Goal: Task Accomplishment & Management: Complete application form

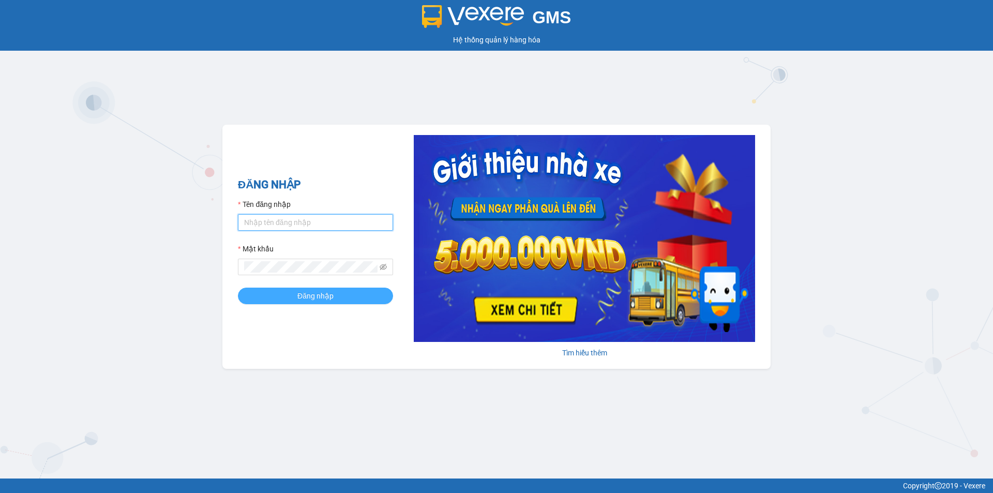
type input "hienhl.ct"
click at [294, 294] on button "Đăng nhập" at bounding box center [315, 295] width 155 height 17
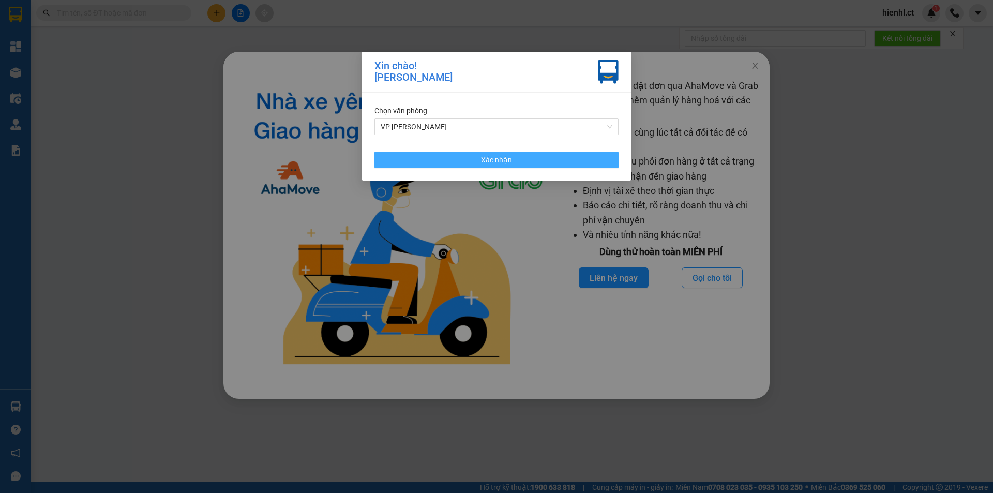
drag, startPoint x: 471, startPoint y: 159, endPoint x: 730, endPoint y: 89, distance: 268.9
click at [475, 160] on button "Xác nhận" at bounding box center [496, 159] width 244 height 17
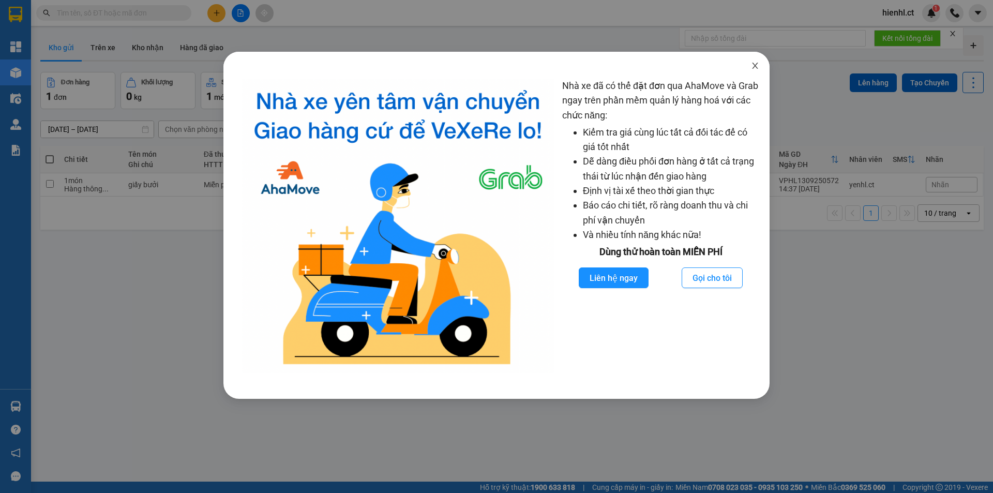
click at [760, 65] on span "Close" at bounding box center [754, 66] width 29 height 29
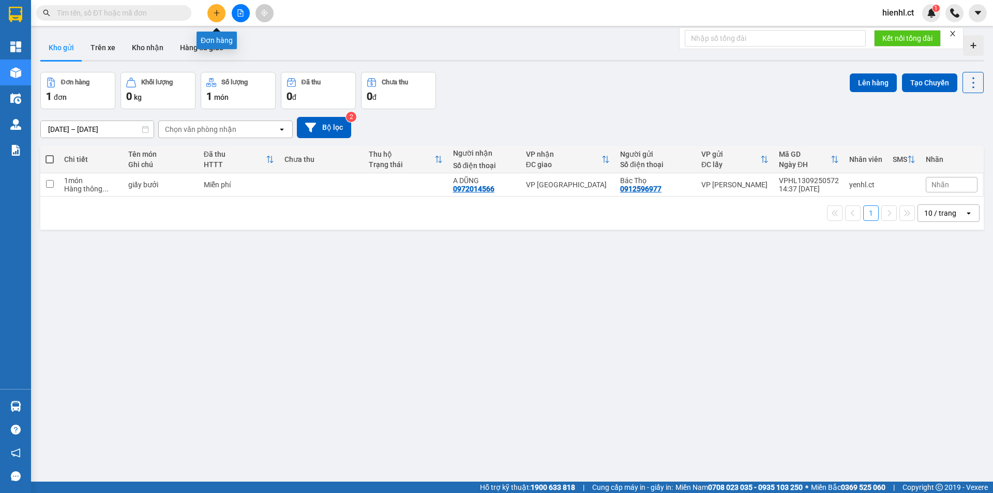
click at [218, 16] on icon "plus" at bounding box center [216, 12] width 7 height 7
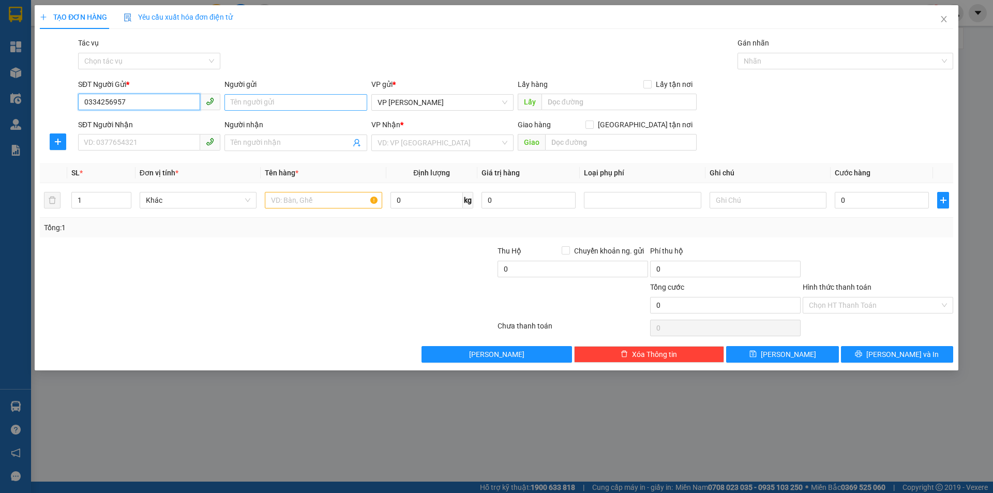
type input "0334256957"
click at [293, 101] on input "Người gửi" at bounding box center [295, 102] width 142 height 17
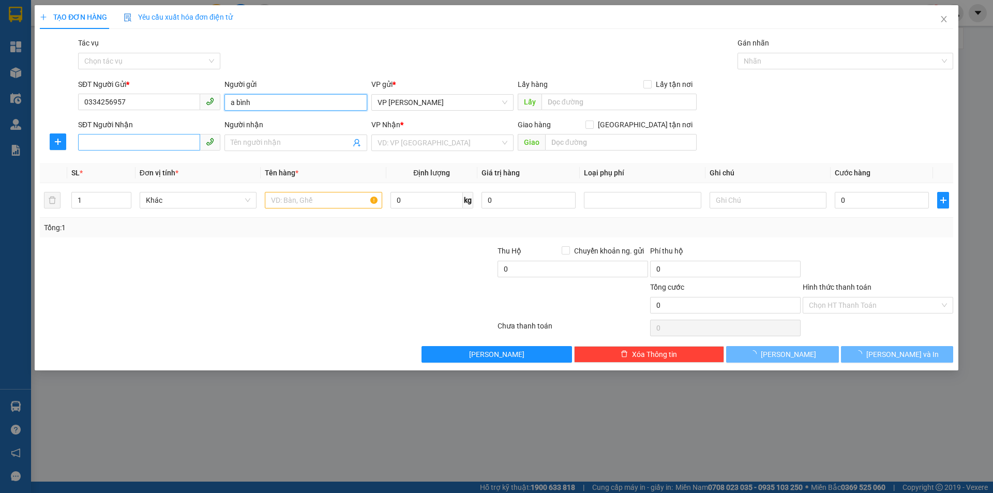
type input "a bình"
click at [95, 141] on input "SĐT Người Nhận" at bounding box center [139, 142] width 122 height 17
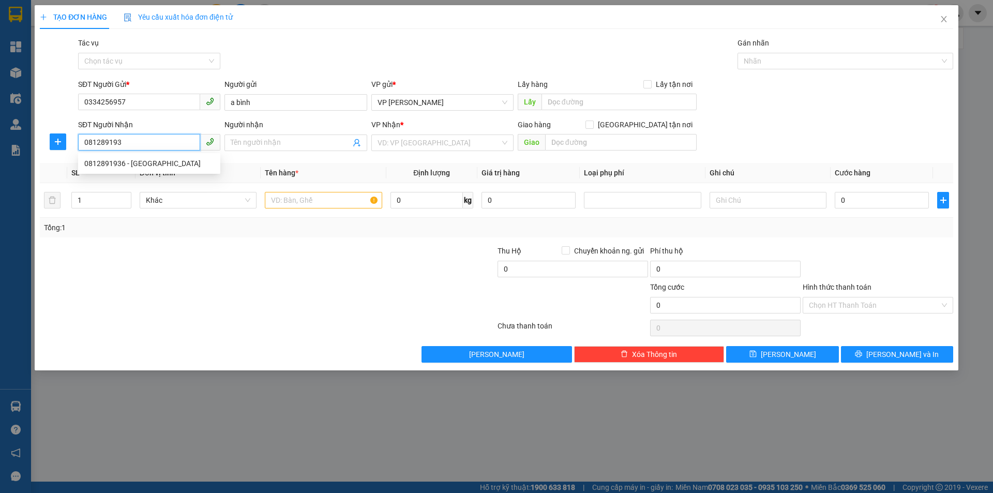
type input "0812891936"
click at [165, 165] on div "0812891936 - [GEOGRAPHIC_DATA]" at bounding box center [149, 163] width 130 height 11
type input "E PHÚ"
type input "30.000"
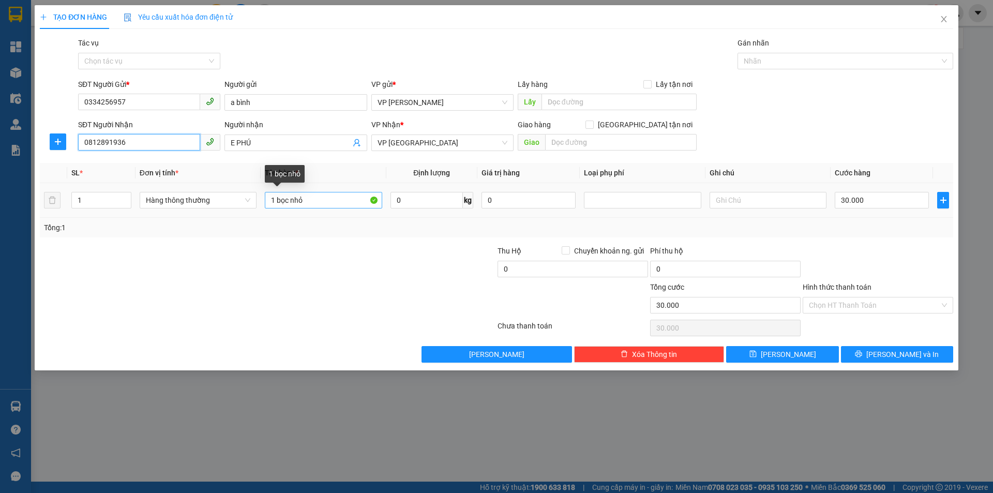
type input "0812891936"
drag, startPoint x: 276, startPoint y: 199, endPoint x: 313, endPoint y: 199, distance: 37.2
click at [313, 199] on input "1 bọc nhỏ" at bounding box center [323, 200] width 117 height 17
type input "1 túi nhỏ"
click at [871, 202] on input "30.000" at bounding box center [882, 200] width 94 height 17
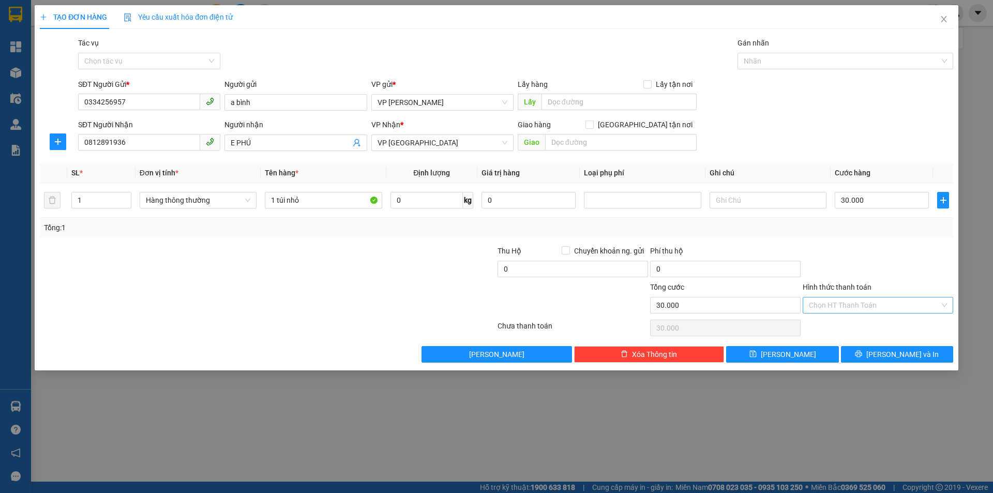
click at [825, 304] on input "Hình thức thanh toán" at bounding box center [874, 305] width 131 height 16
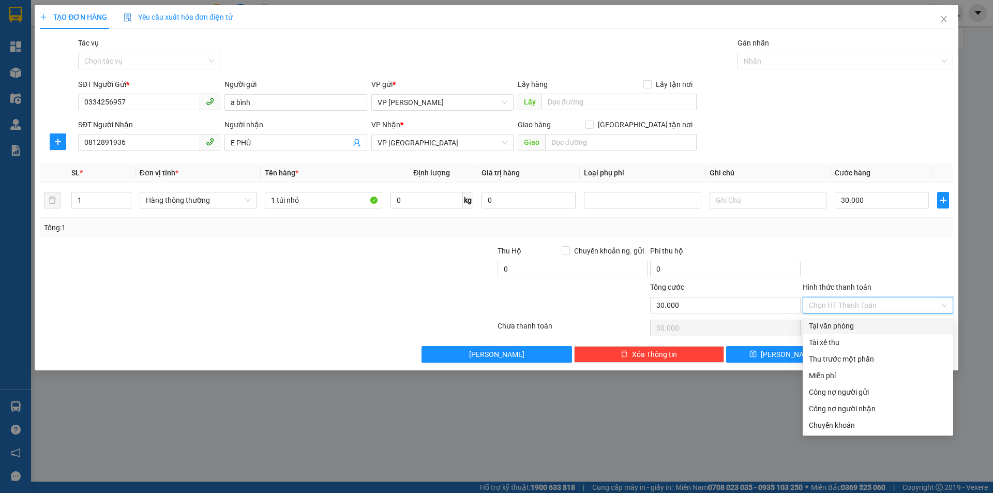
click at [830, 324] on div "Tại văn phòng" at bounding box center [878, 325] width 138 height 11
type input "0"
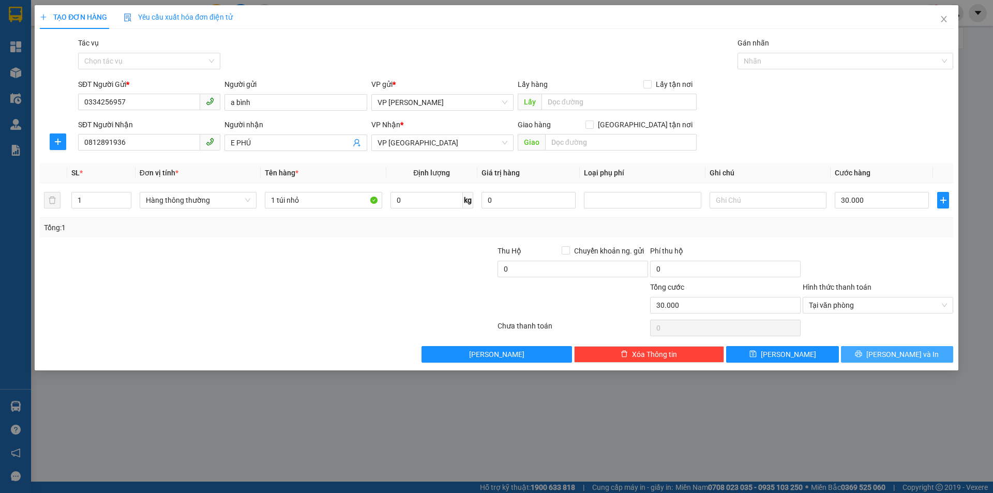
click at [900, 353] on span "[PERSON_NAME] và In" at bounding box center [902, 353] width 72 height 11
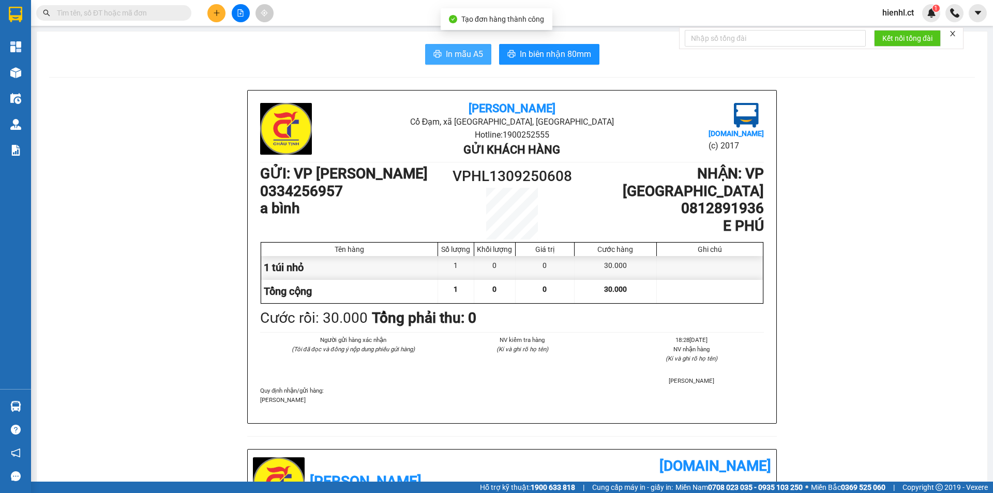
click at [447, 50] on span "In mẫu A5" at bounding box center [464, 54] width 37 height 13
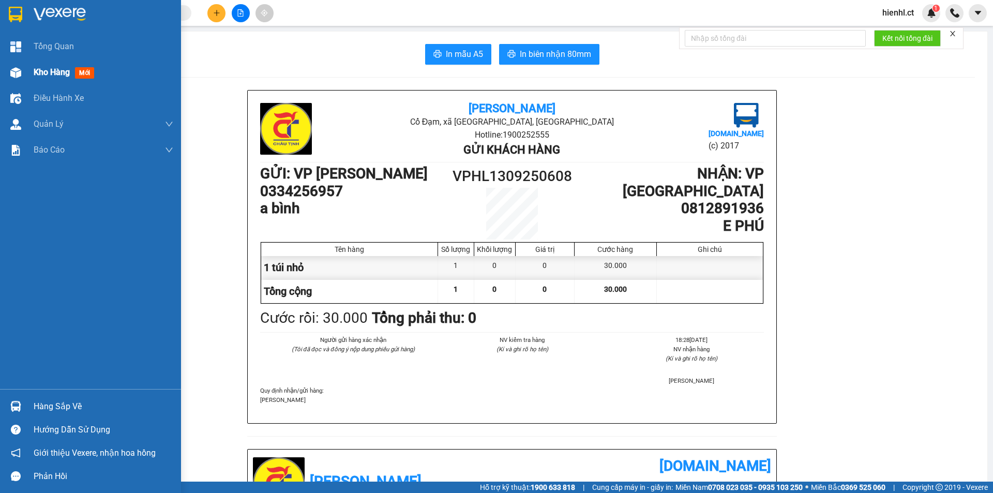
click at [43, 66] on div "Kho hàng mới" at bounding box center [66, 72] width 65 height 13
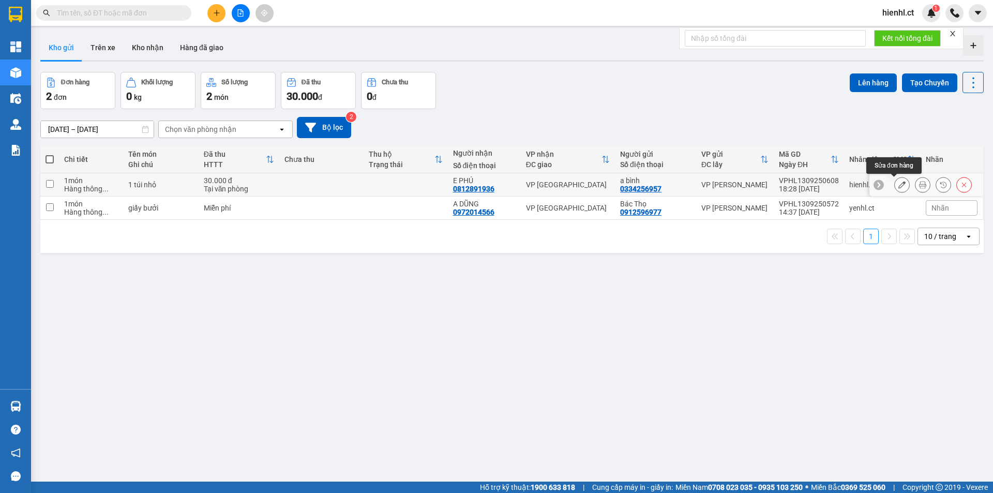
click at [898, 184] on icon at bounding box center [901, 184] width 7 height 7
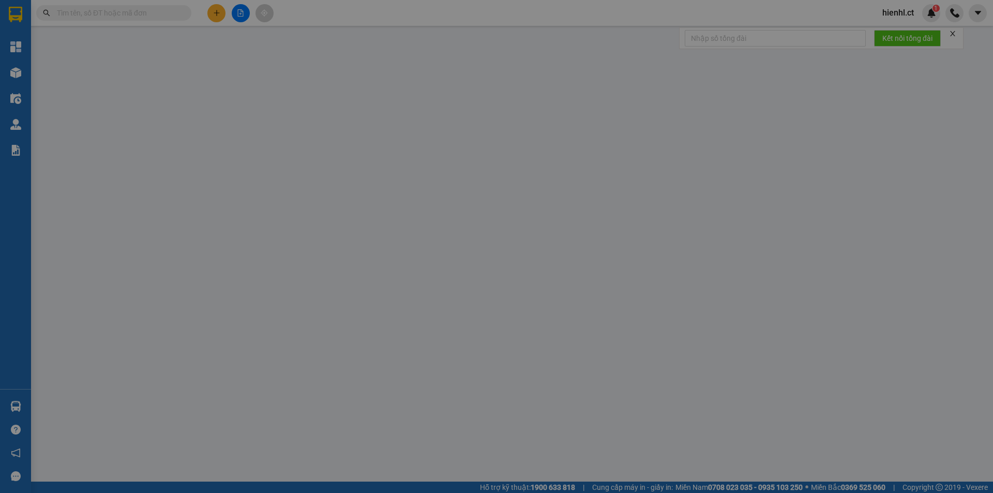
type input "0334256957"
type input "a bình"
type input "0812891936"
type input "E PHÚ"
type input "30.000"
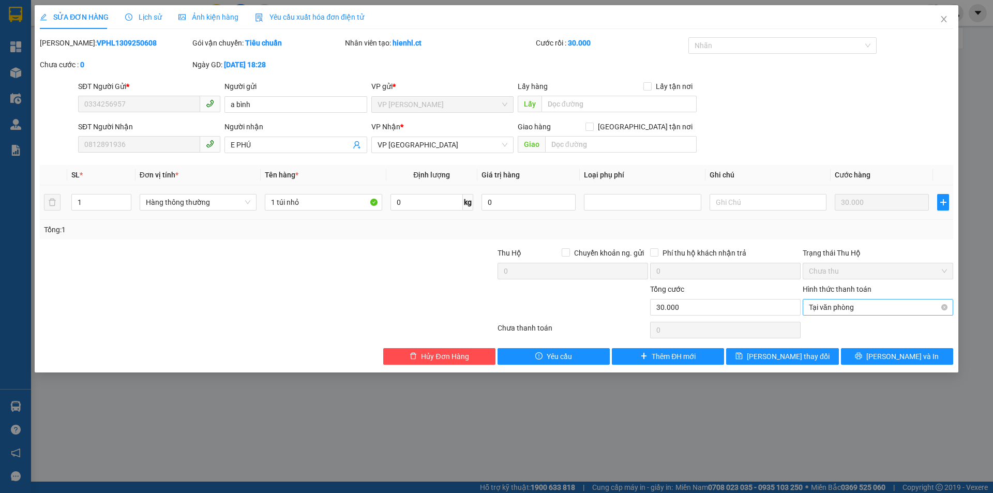
click at [839, 307] on span "Tại văn phòng" at bounding box center [878, 307] width 138 height 16
click at [840, 307] on span "Tại văn phòng" at bounding box center [878, 307] width 138 height 16
click at [443, 355] on span "Hủy Đơn Hàng" at bounding box center [445, 356] width 48 height 11
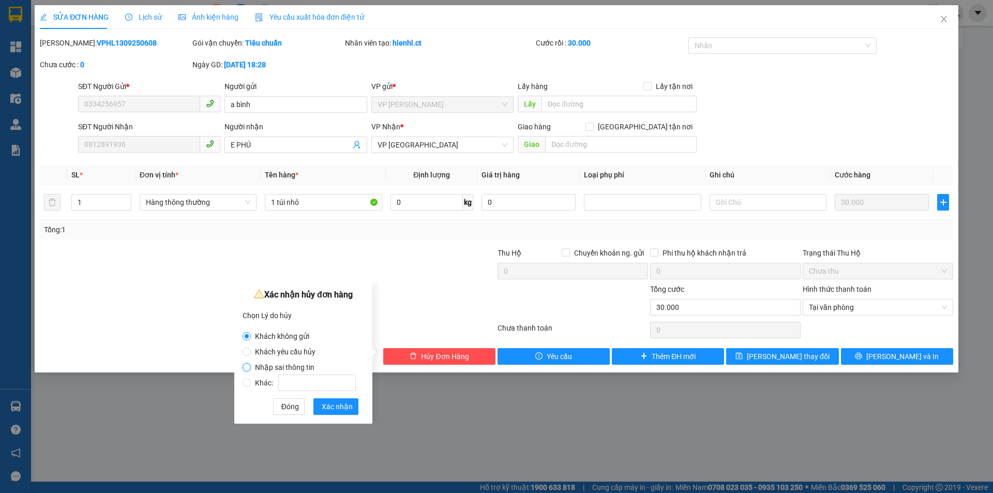
click at [244, 368] on input "Nhập sai thông tin" at bounding box center [247, 367] width 8 height 8
radio input "true"
radio input "false"
click at [337, 409] on span "Xác nhận" at bounding box center [337, 406] width 31 height 11
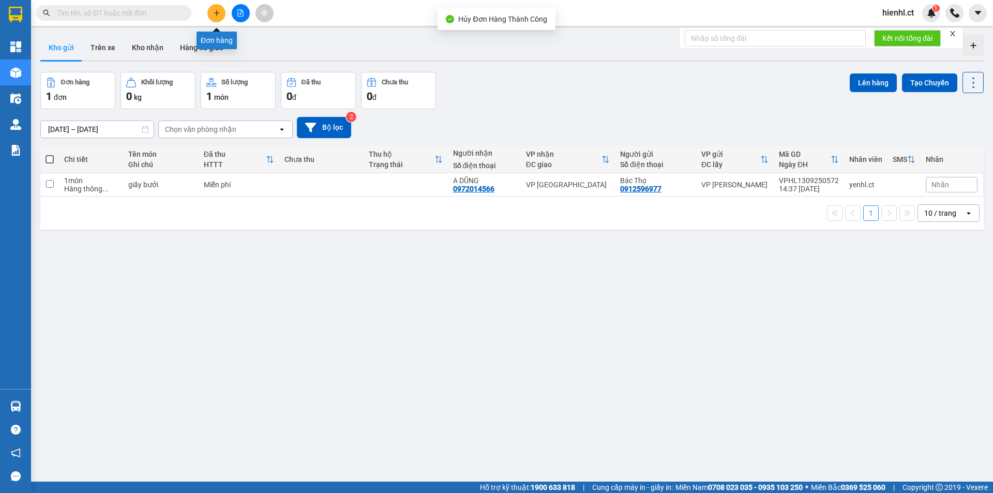
click at [214, 10] on icon "plus" at bounding box center [216, 12] width 7 height 7
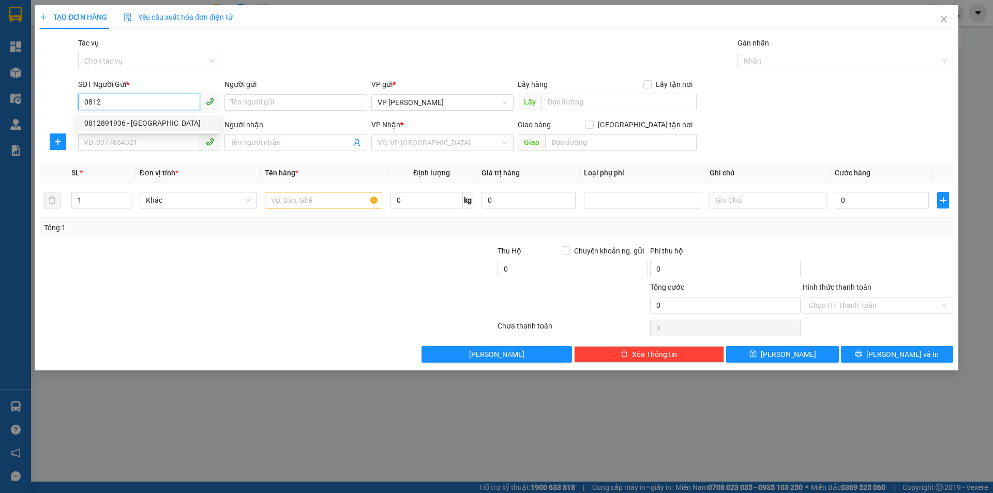
drag, startPoint x: 87, startPoint y: 97, endPoint x: 76, endPoint y: 97, distance: 11.4
click at [76, 97] on div "SĐT Người Gửi * 0812" at bounding box center [149, 97] width 146 height 36
type input "0334256957"
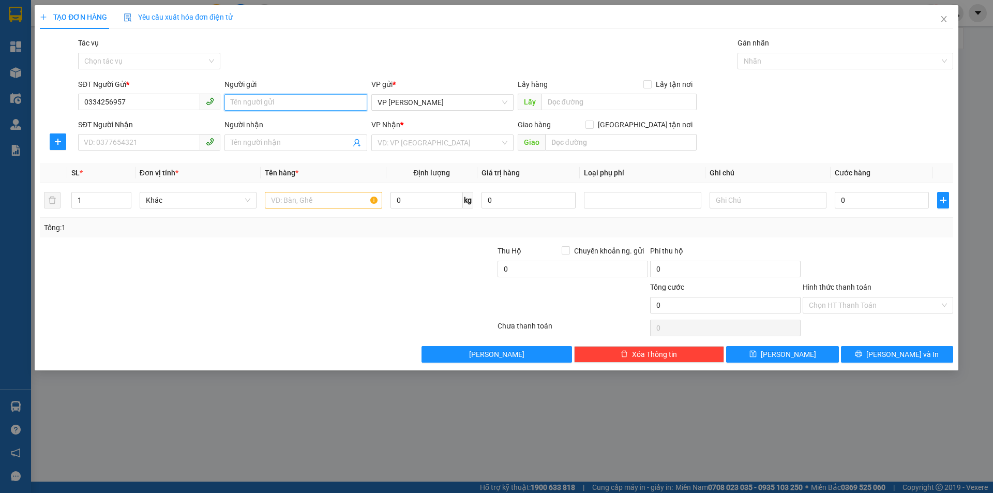
click at [250, 99] on input "Người gửi" at bounding box center [295, 102] width 142 height 17
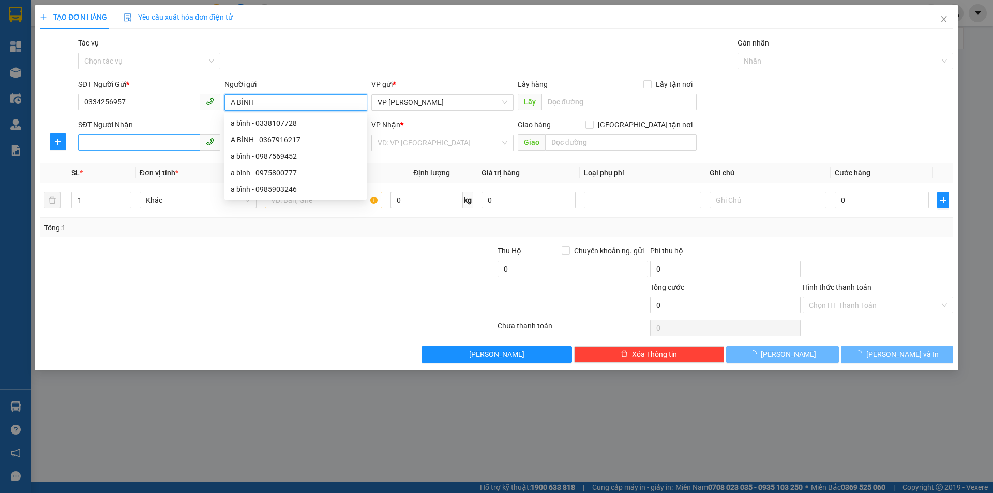
type input "A BÌNH"
click at [137, 139] on input "SĐT Người Nhận" at bounding box center [139, 142] width 122 height 17
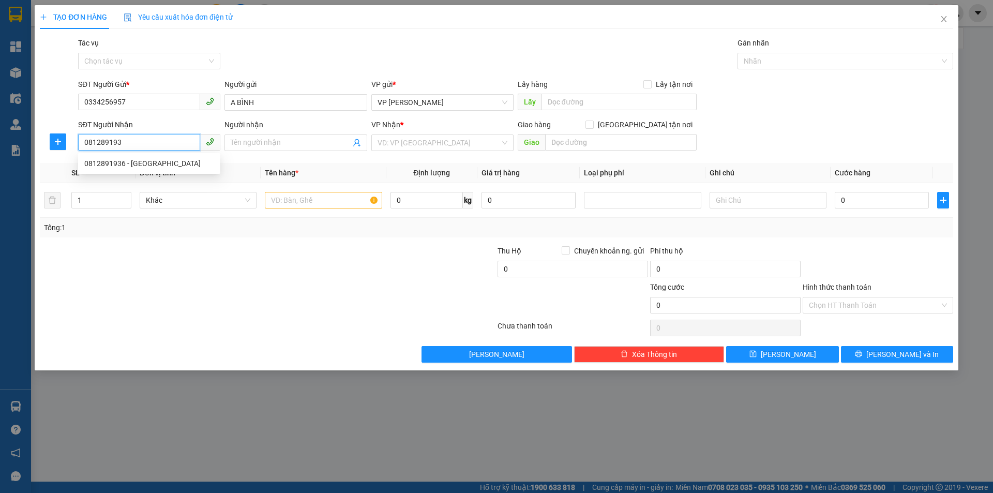
type input "0812891936"
click at [141, 162] on div "0812891936 - [GEOGRAPHIC_DATA]" at bounding box center [149, 163] width 130 height 11
type input "E PHÚ"
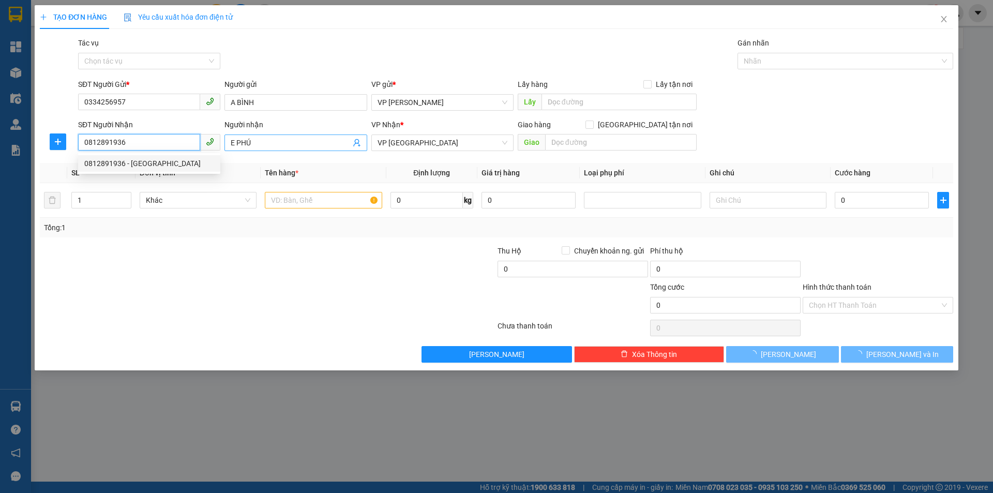
type input "30.000"
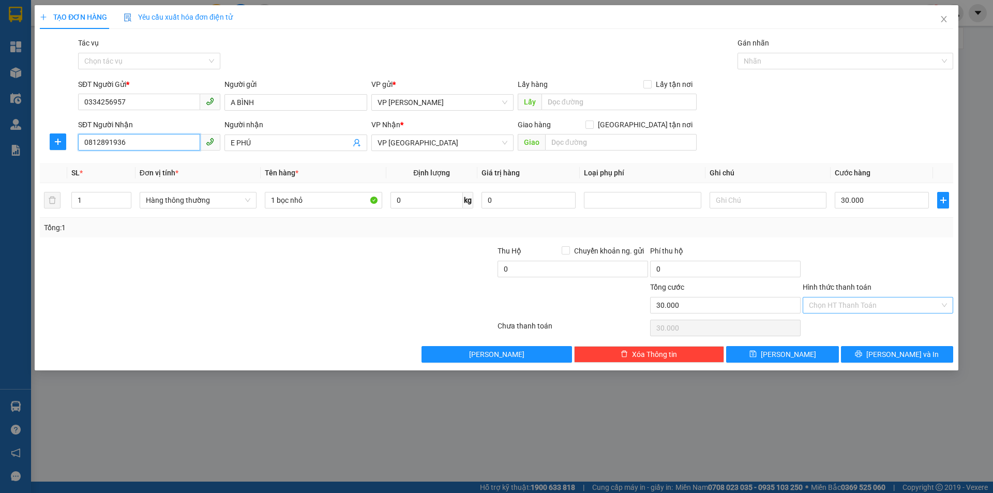
type input "0812891936"
click at [828, 304] on input "Hình thức thanh toán" at bounding box center [874, 305] width 131 height 16
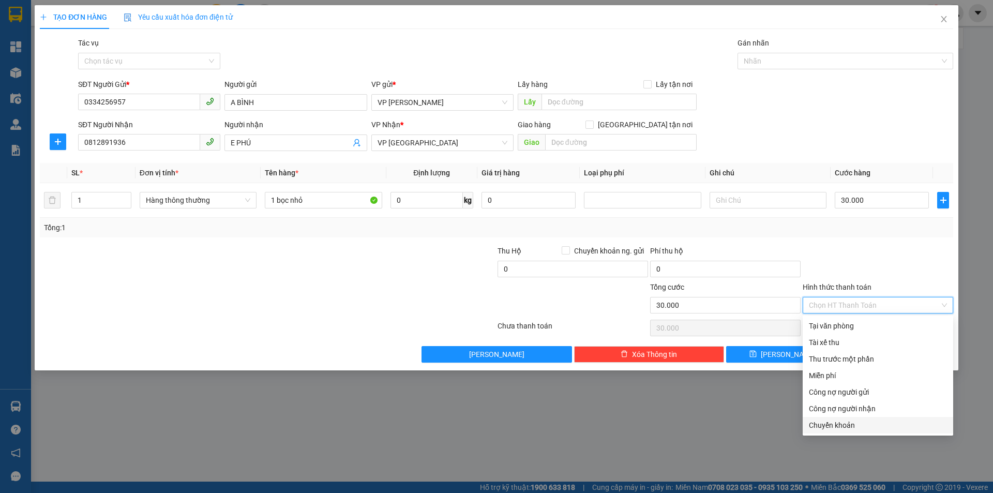
click at [826, 427] on div "Chuyển khoản" at bounding box center [878, 424] width 138 height 11
type input "0"
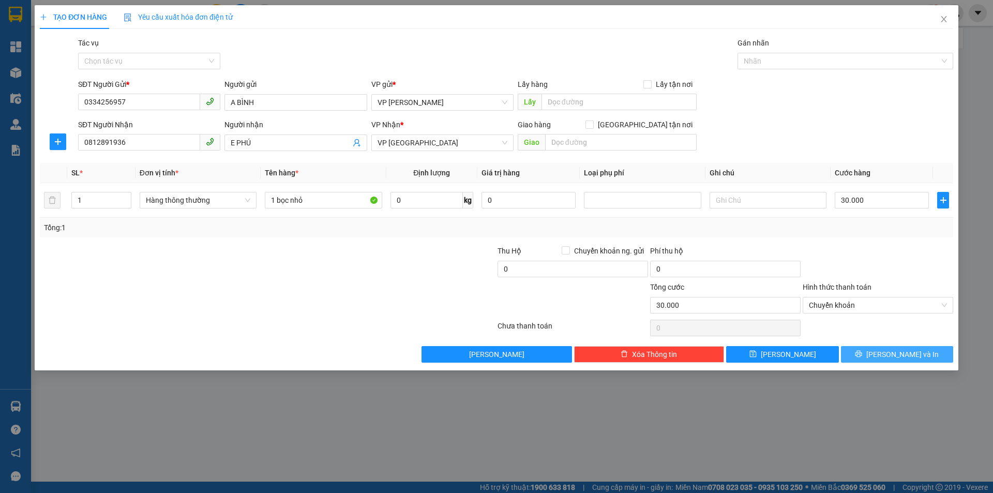
click at [862, 352] on icon "printer" at bounding box center [858, 353] width 7 height 7
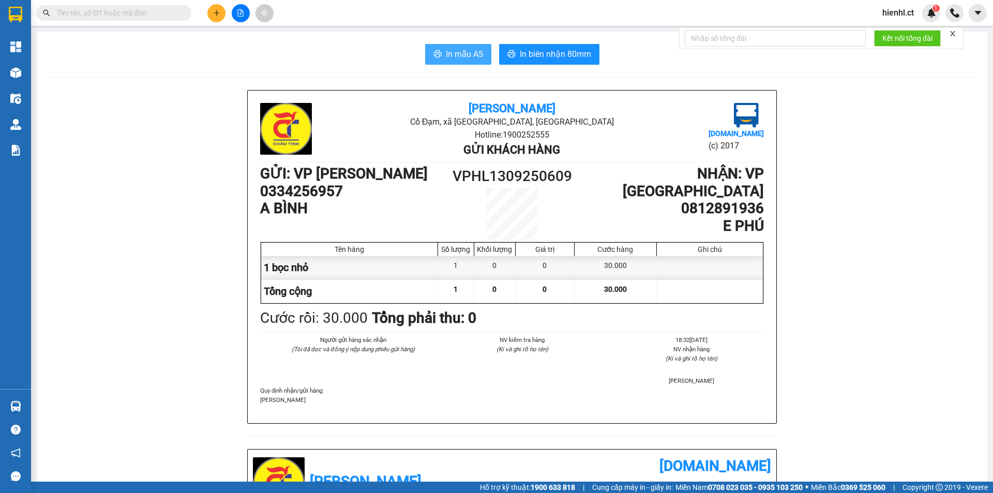
click at [450, 50] on span "In mẫu A5" at bounding box center [464, 54] width 37 height 13
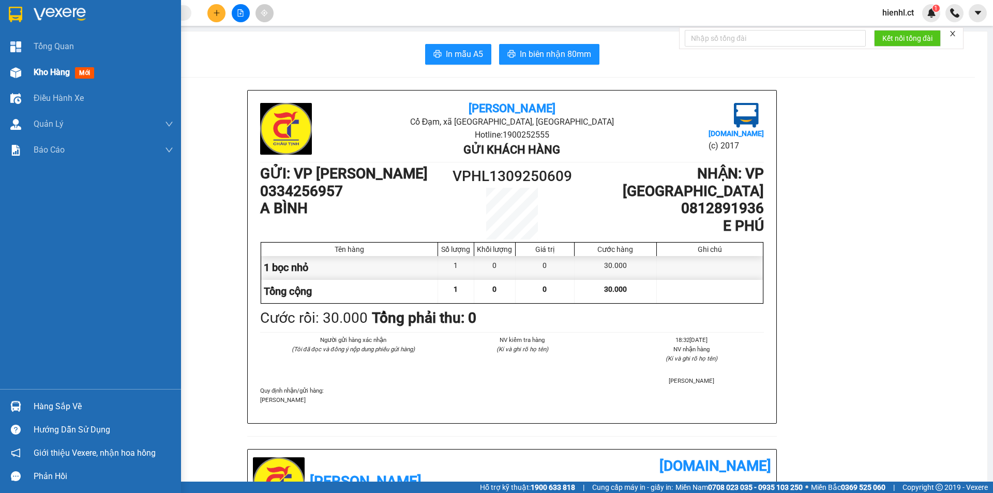
click at [29, 70] on div "Kho hàng mới" at bounding box center [90, 72] width 181 height 26
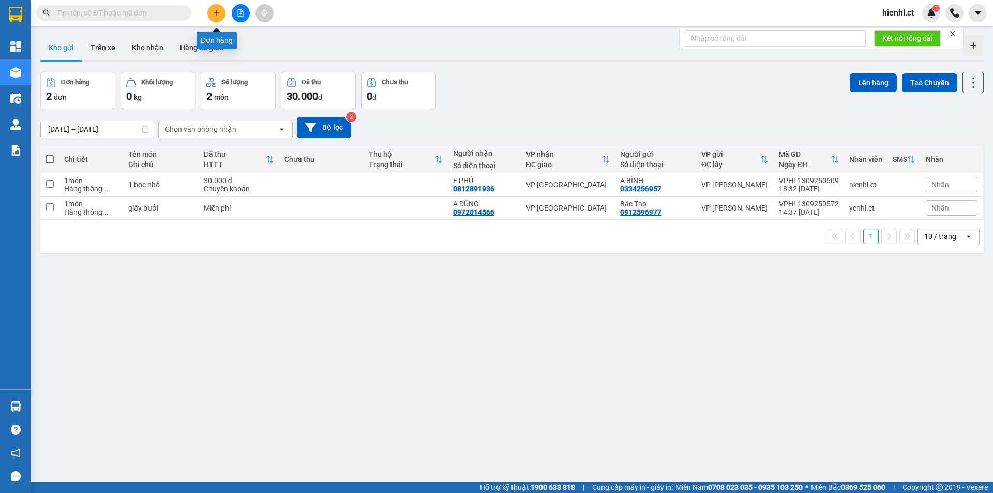
click at [218, 10] on icon "plus" at bounding box center [216, 12] width 7 height 7
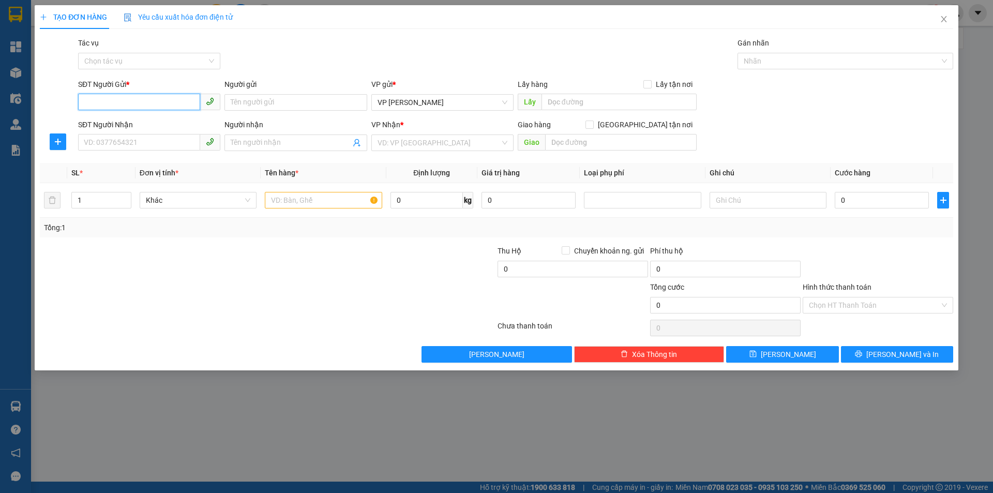
click at [149, 103] on input "SĐT Người Gửi *" at bounding box center [139, 102] width 122 height 17
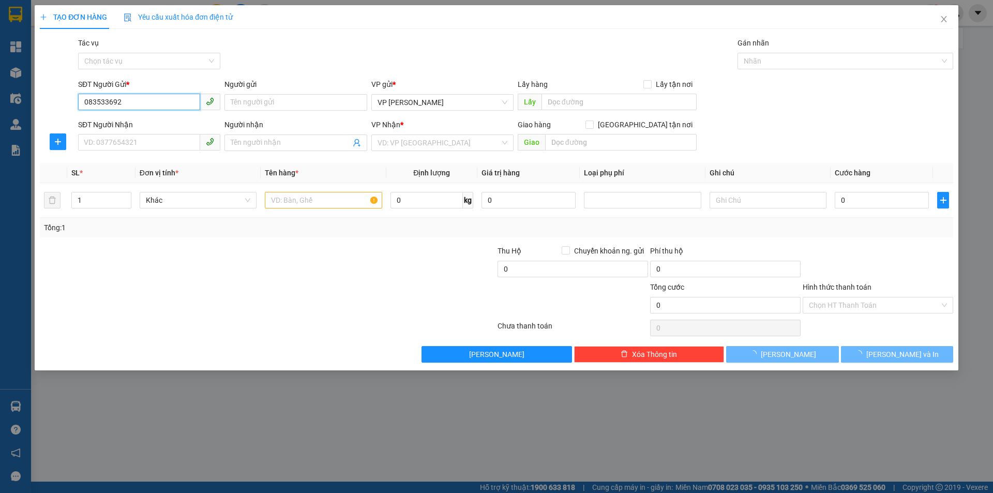
type input "0835336925"
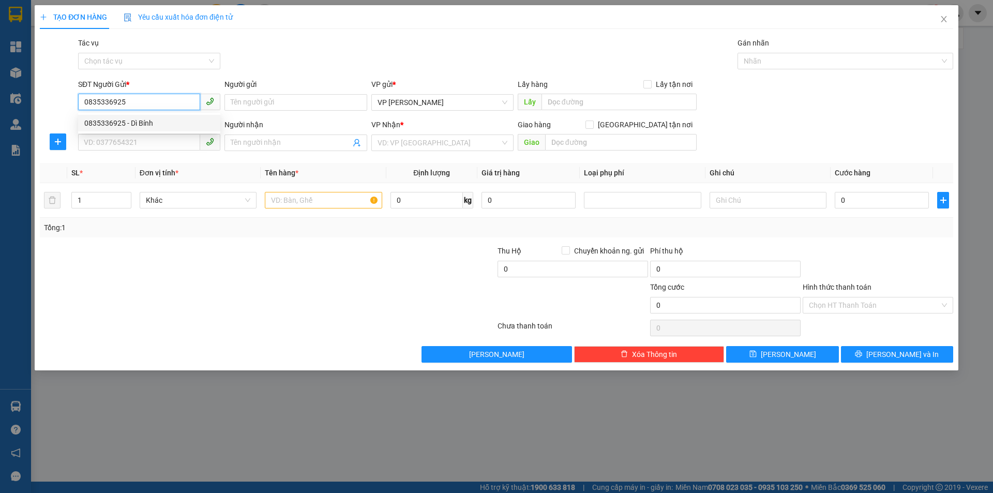
click at [151, 118] on div "0835336925 - Dì Bính" at bounding box center [149, 122] width 130 height 11
type input "Dì Bính"
type input "0329786907"
type input "A HÀO"
checkbox input "true"
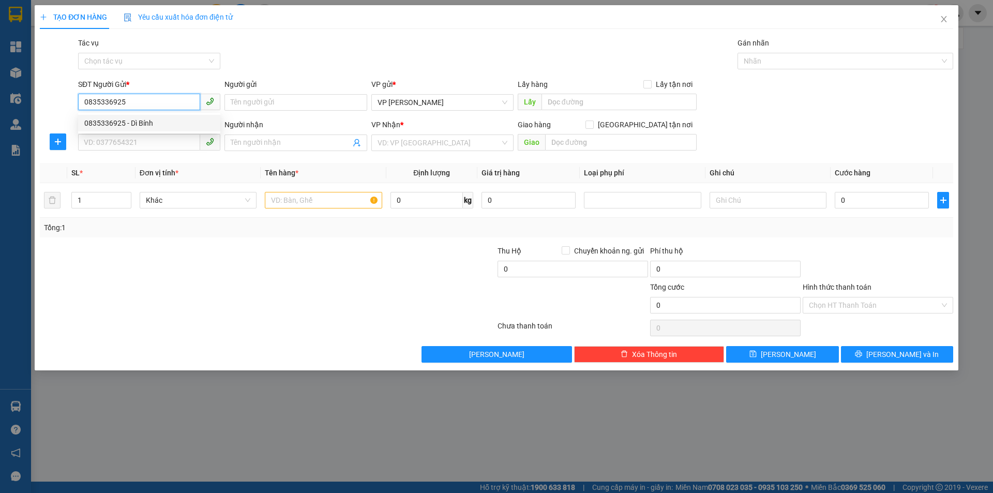
type input "SỐ 6_NGÁCH 117_ NGÕ 20 ĐƯỜNG MỸ ĐÌNH_MỸ ĐÌNH2_NAM TỪ LIÊM"
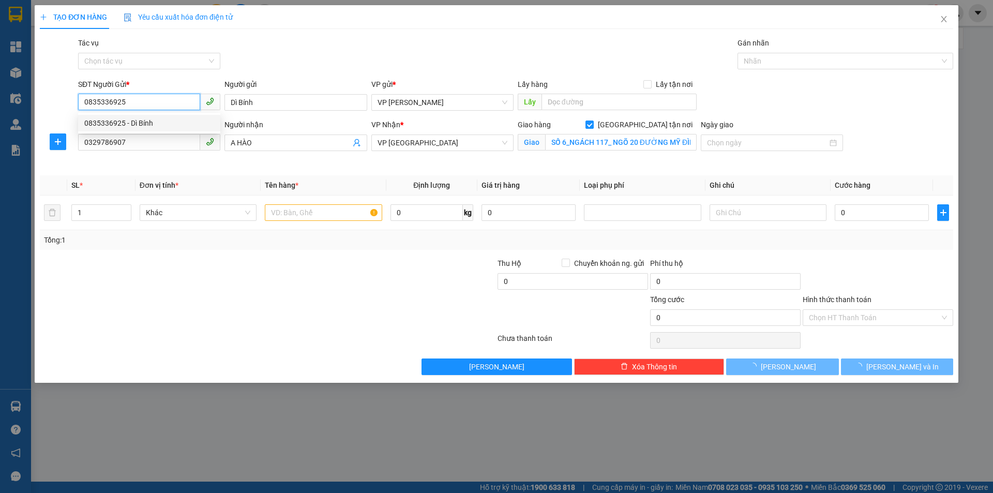
type input "50.000"
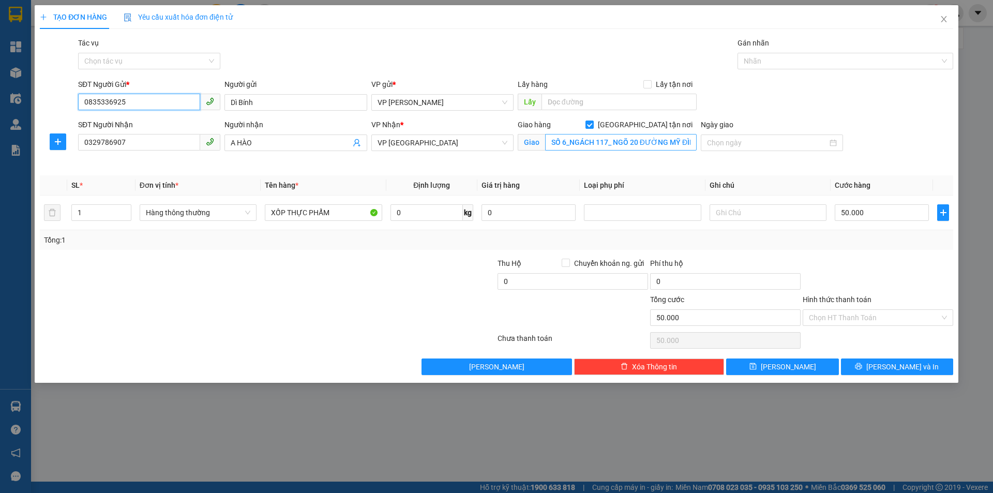
type input "0835336925"
click at [634, 142] on input "SỐ 6_NGÁCH 117_ NGÕ 20 ĐƯỜNG MỸ ĐÌNH_MỸ ĐÌNH2_NAM TỪ LIÊM" at bounding box center [620, 142] width 151 height 17
click at [271, 212] on input "XỐP THỰC PHẨM" at bounding box center [323, 212] width 117 height 17
type input "1 XỐP THỰC PHẨM"
click at [838, 317] on input "Hình thức thanh toán" at bounding box center [874, 318] width 131 height 16
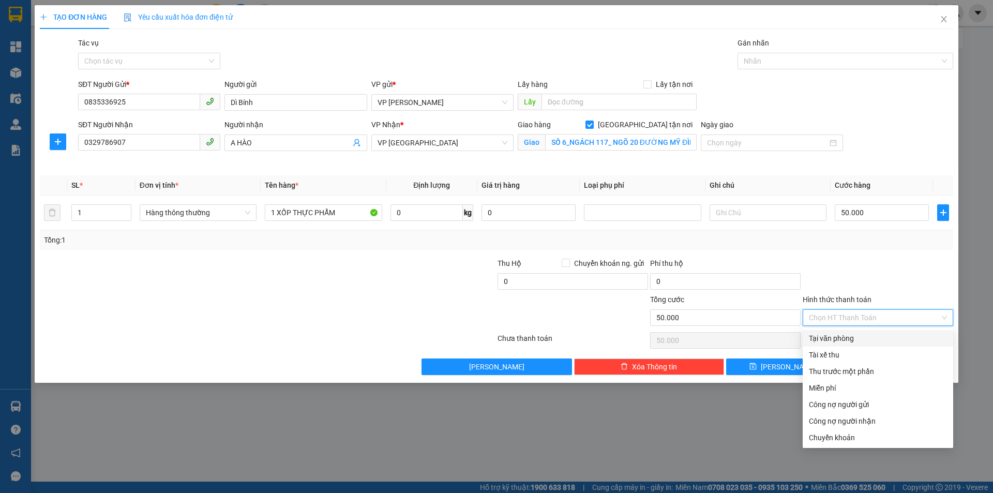
click at [848, 336] on div "Tại văn phòng" at bounding box center [878, 337] width 138 height 11
type input "0"
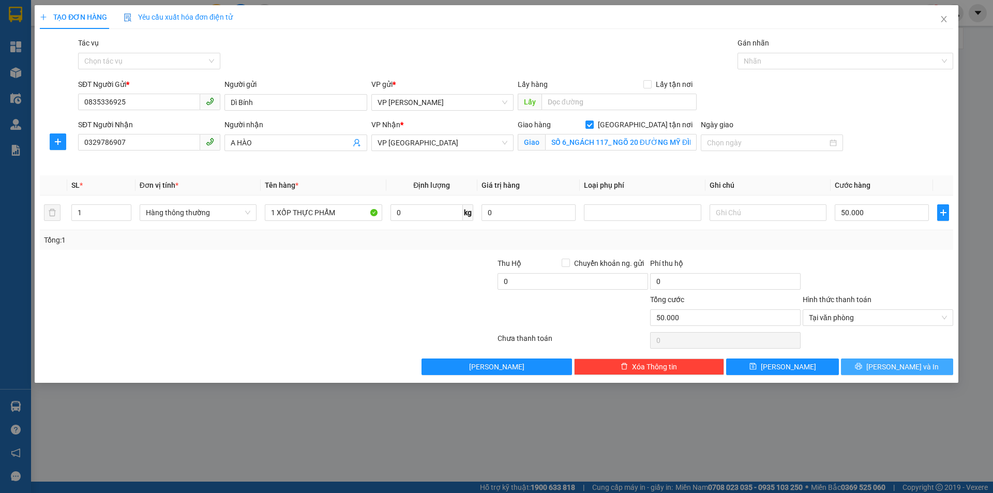
click at [893, 363] on span "[PERSON_NAME] và In" at bounding box center [902, 366] width 72 height 11
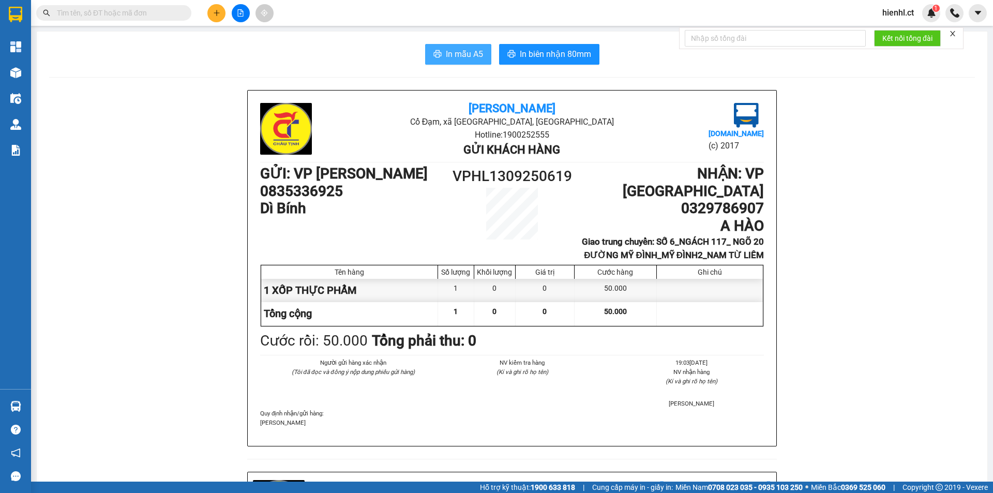
click at [465, 47] on button "In mẫu A5" at bounding box center [458, 54] width 66 height 21
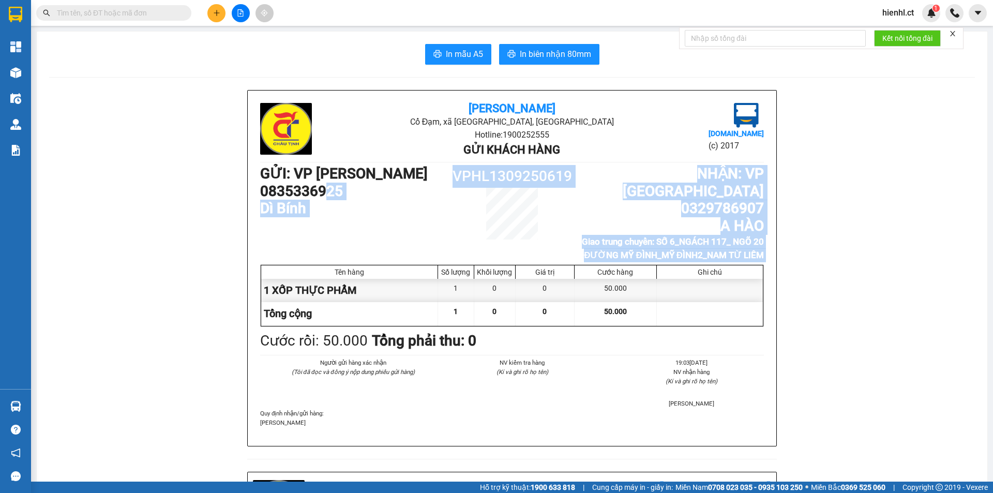
drag, startPoint x: 321, startPoint y: 188, endPoint x: 672, endPoint y: 25, distance: 387.0
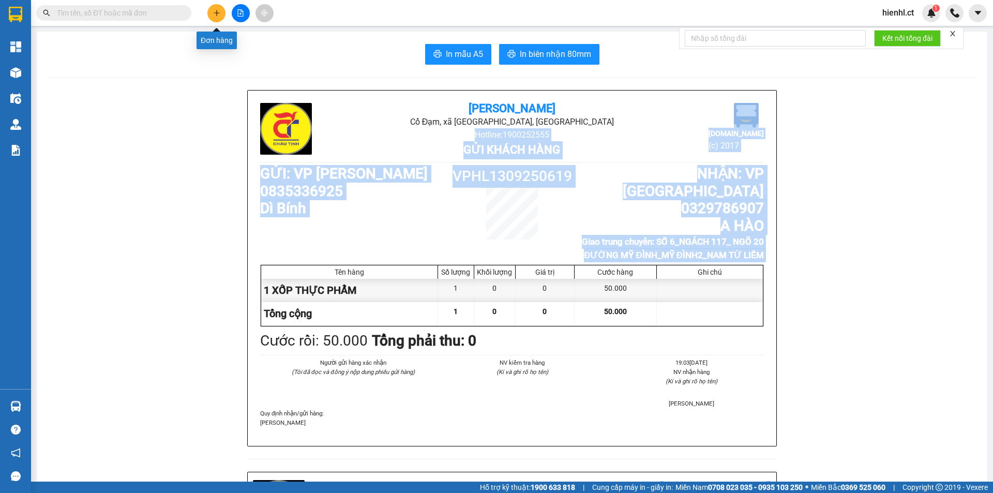
click at [215, 10] on icon "plus" at bounding box center [216, 12] width 7 height 7
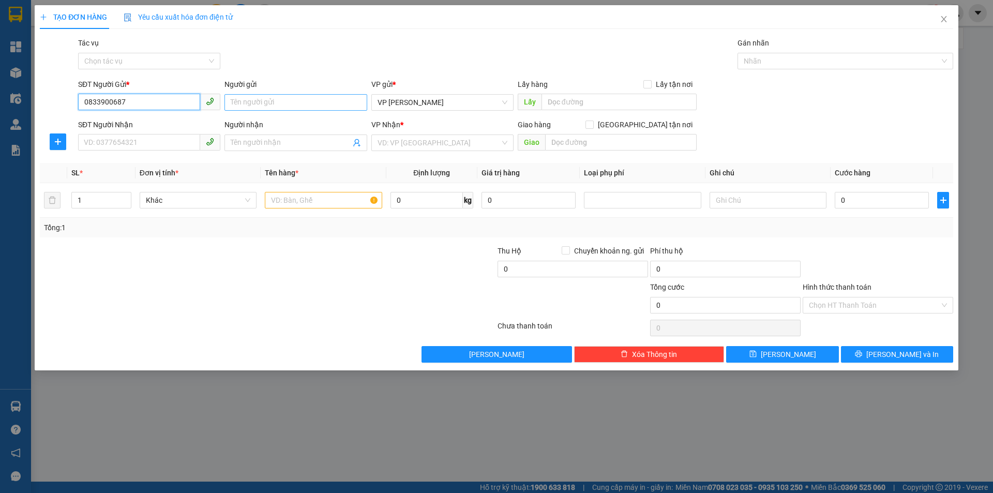
type input "0833900687"
click at [304, 98] on input "Người gửi" at bounding box center [295, 102] width 142 height 17
click at [243, 102] on input "GIÒ THỦY" at bounding box center [295, 102] width 142 height 17
type input "GI THỦY"
click at [108, 142] on input "SĐT Người Nhận" at bounding box center [139, 142] width 122 height 17
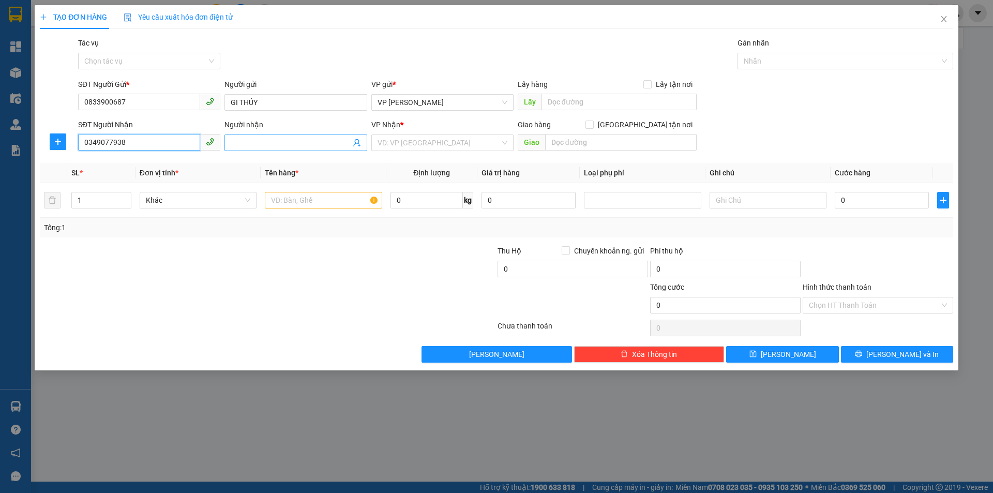
type input "0349077938"
click at [289, 139] on input "Người nhận" at bounding box center [290, 142] width 119 height 11
type input "A LỢI"
click at [411, 144] on input "search" at bounding box center [438, 143] width 123 height 16
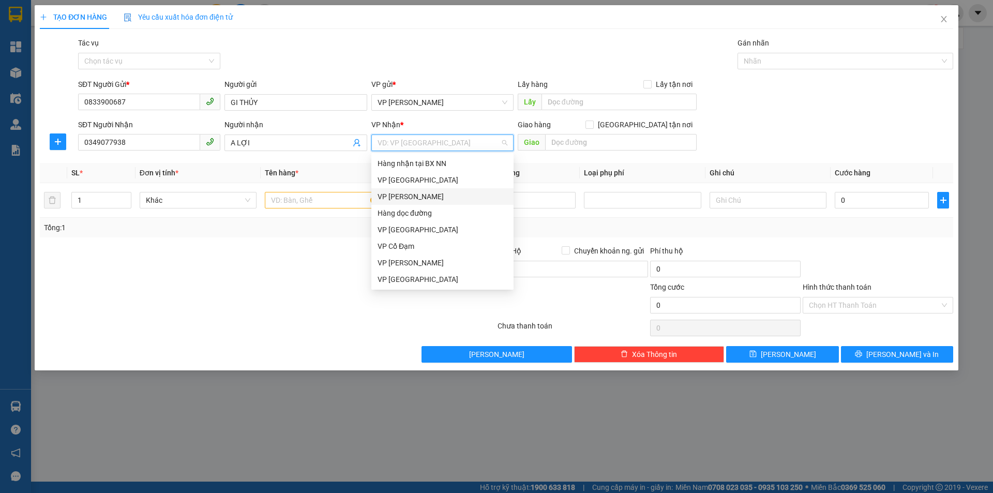
click at [420, 196] on div "VP [PERSON_NAME]" at bounding box center [442, 196] width 130 height 11
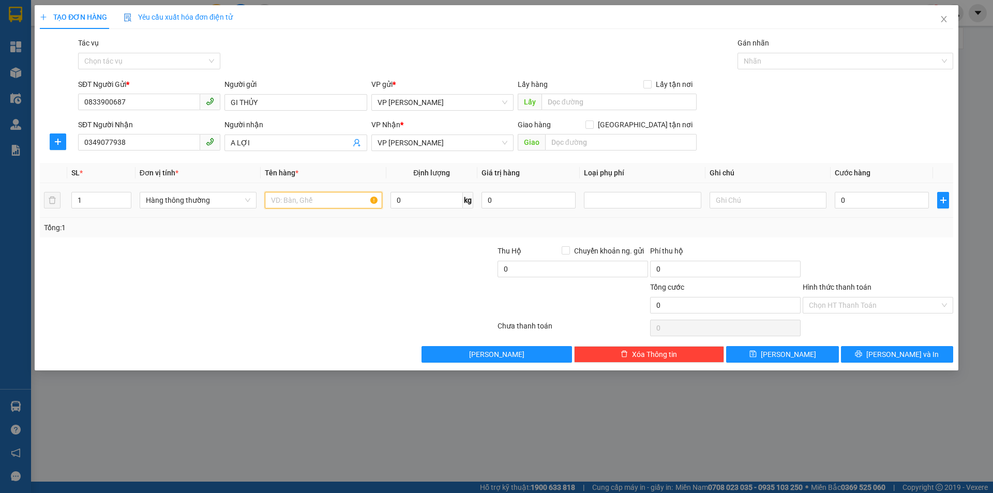
click at [311, 197] on input "text" at bounding box center [323, 200] width 117 height 17
type input "1 XỐP THỨC ĂN"
click at [849, 198] on input "0" at bounding box center [882, 200] width 94 height 17
type input "06"
type input "6"
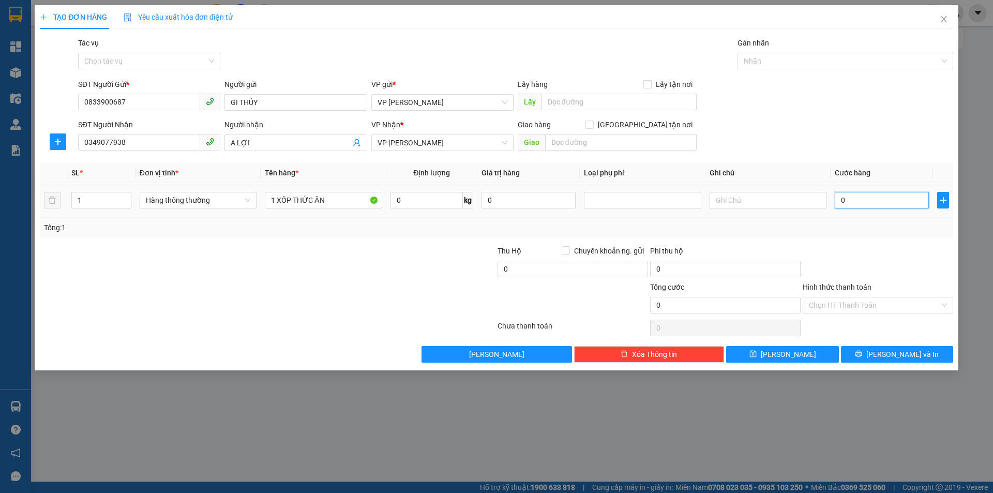
type input "6"
type input "060"
type input "60"
type input "0.600"
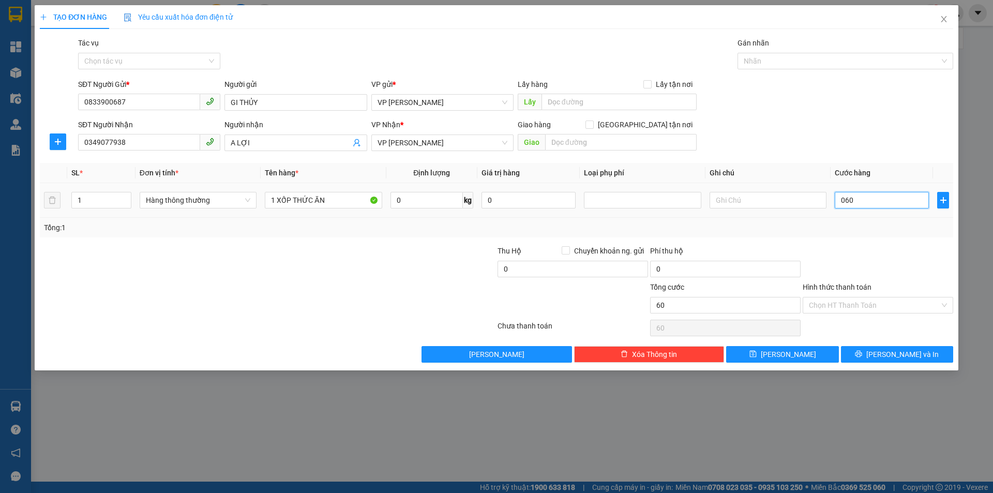
type input "600"
type input "060"
type input "60"
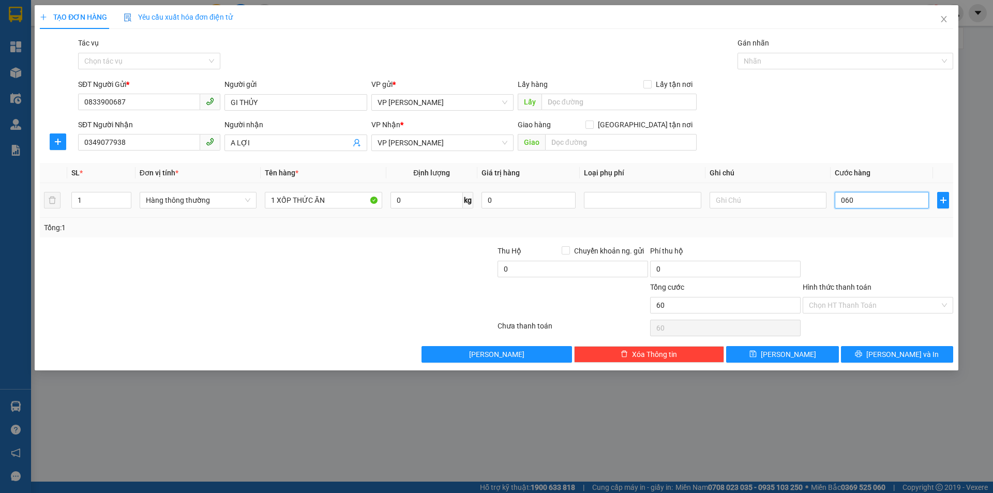
type input "06"
type input "6"
type input "0"
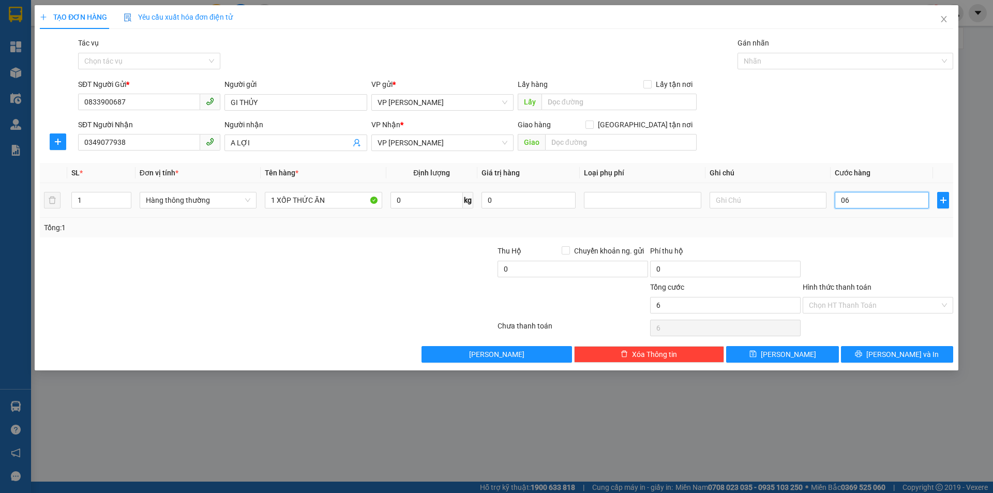
type input "0"
drag, startPoint x: 849, startPoint y: 202, endPoint x: 835, endPoint y: 200, distance: 14.6
click at [835, 200] on input "0" at bounding box center [882, 200] width 94 height 17
type input "5"
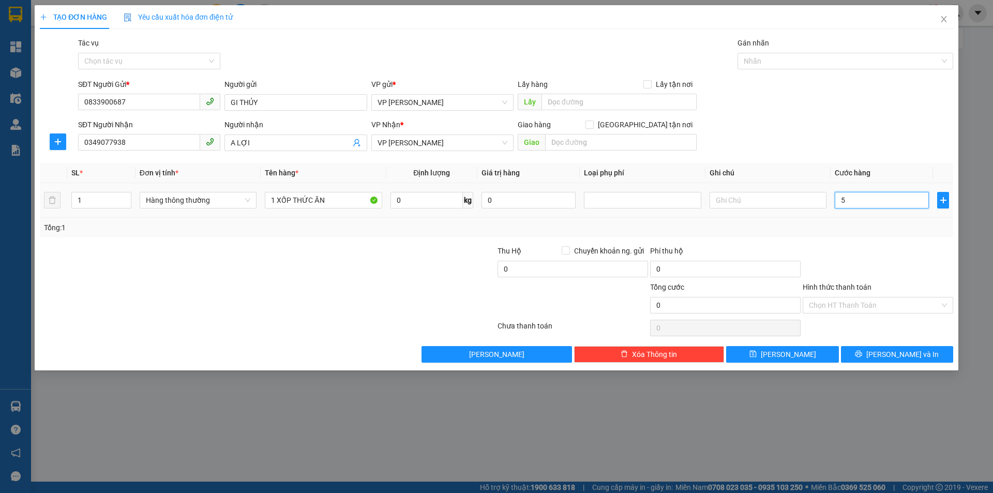
type input "5"
type input "50"
type input "500"
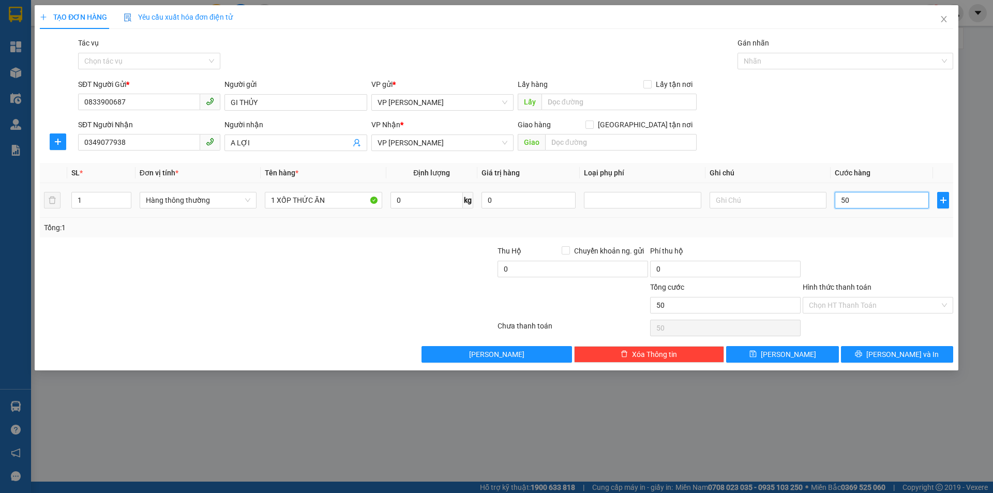
type input "500"
type input "5.000"
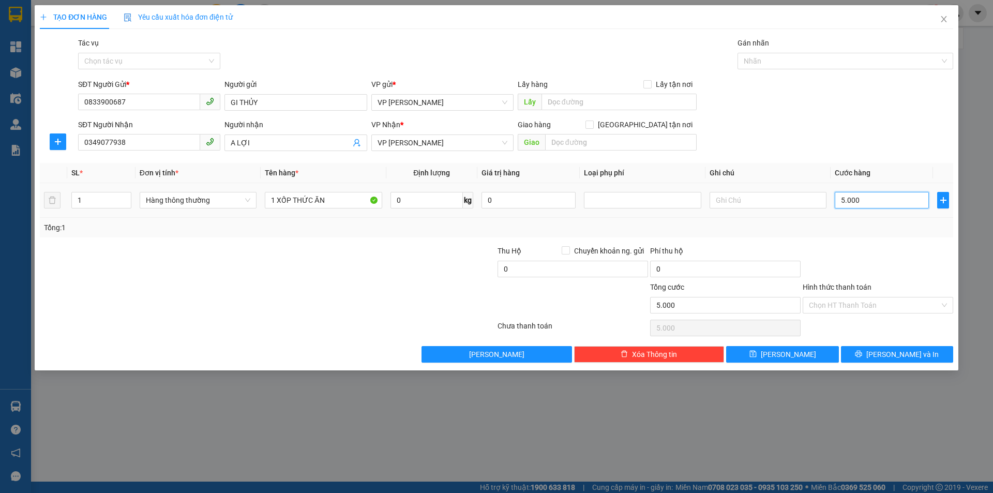
type input "50.000"
type input "500.000"
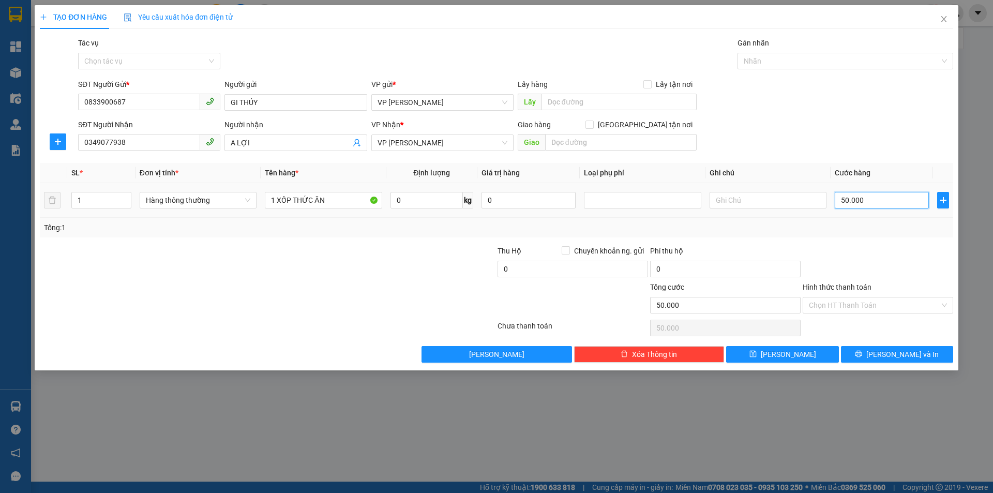
type input "500.000"
type input "50.000"
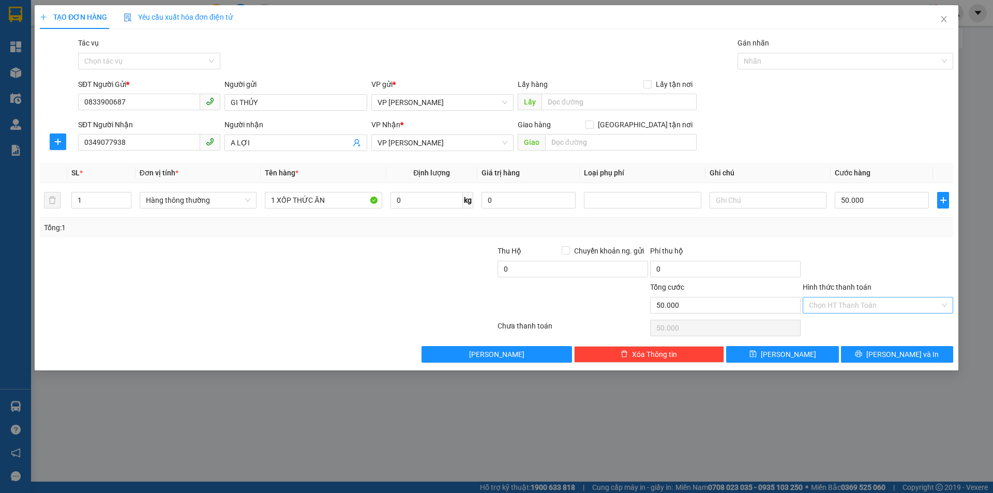
click at [843, 306] on input "Hình thức thanh toán" at bounding box center [874, 305] width 131 height 16
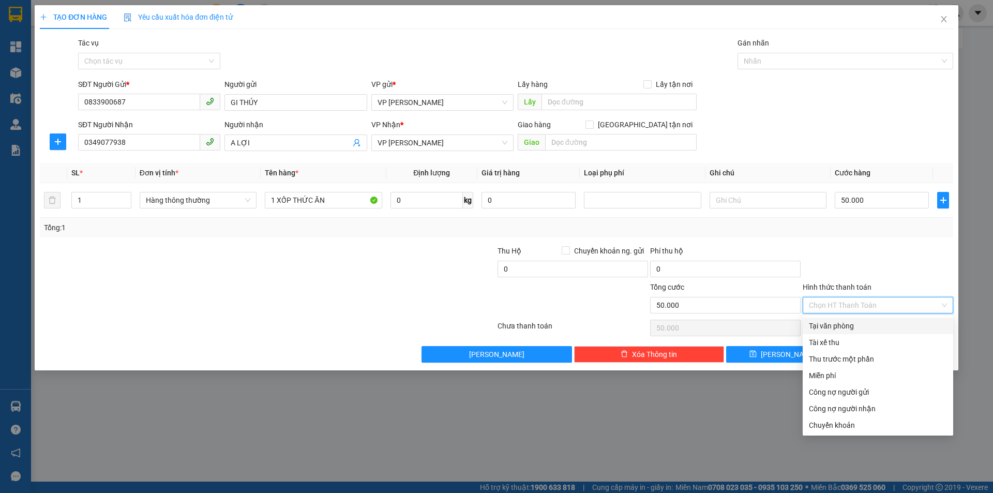
click at [846, 327] on div "Tại văn phòng" at bounding box center [878, 325] width 138 height 11
type input "0"
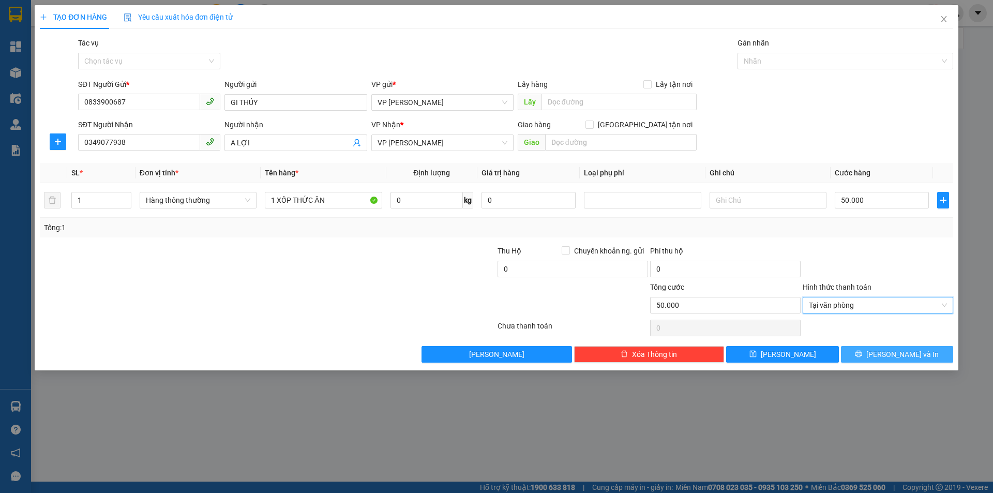
click at [862, 351] on icon "printer" at bounding box center [858, 354] width 7 height 7
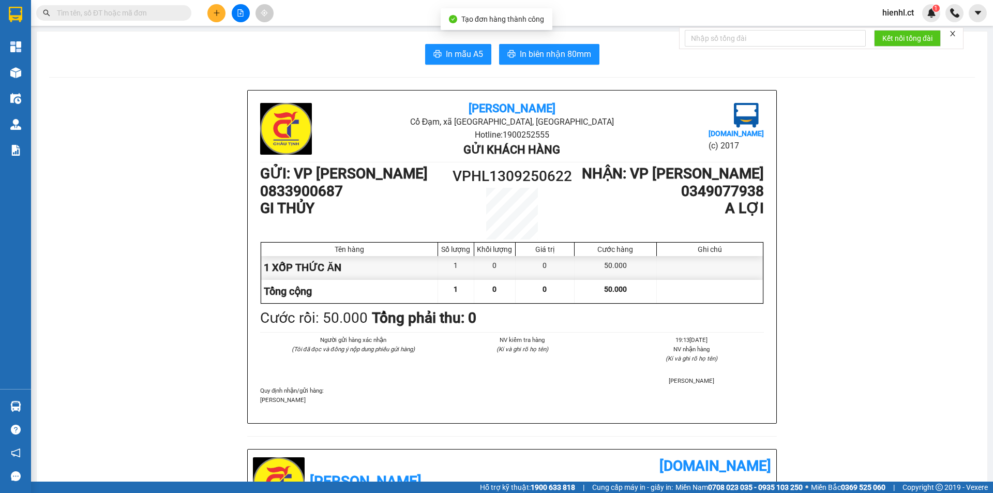
drag, startPoint x: 403, startPoint y: 195, endPoint x: 471, endPoint y: 199, distance: 67.3
click at [453, 193] on div "GỬI : VP [PERSON_NAME] 0833900687 GI THỦY VPHL1309250622 NHẬN : VP [PERSON_NAME…" at bounding box center [512, 202] width 504 height 74
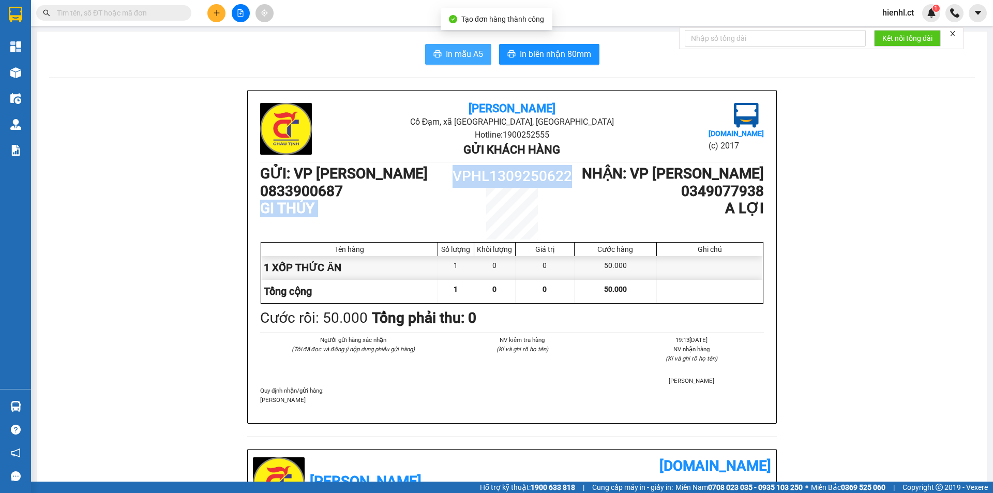
click at [465, 54] on span "In mẫu A5" at bounding box center [464, 54] width 37 height 13
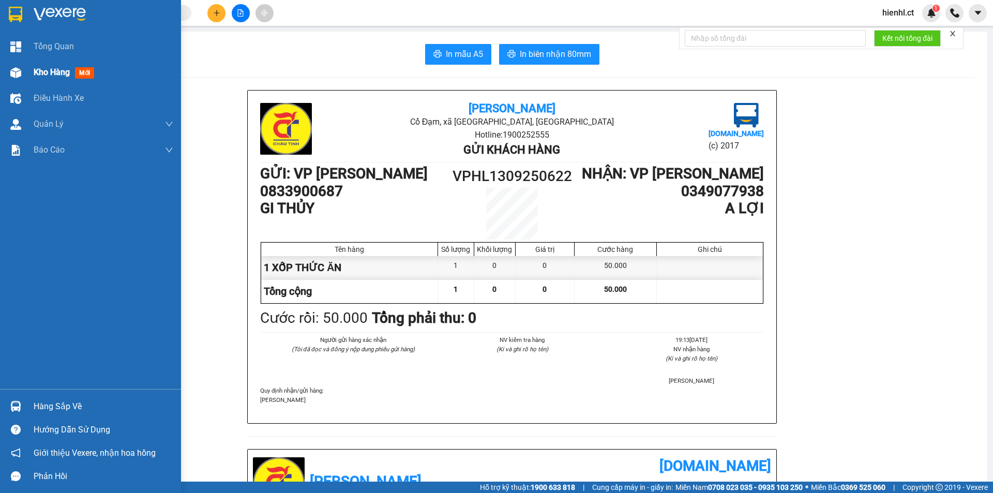
click at [23, 69] on div at bounding box center [16, 73] width 18 height 18
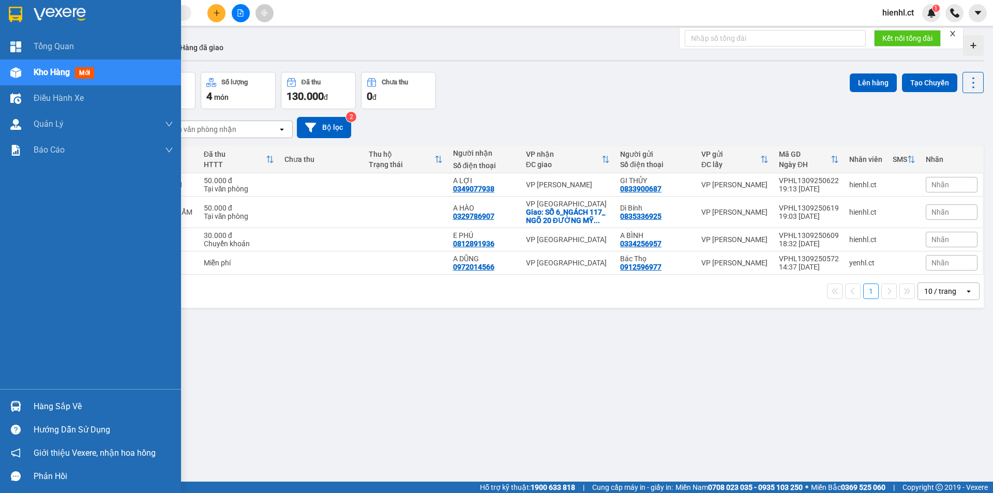
click at [25, 74] on div "Kho hàng mới" at bounding box center [90, 72] width 181 height 26
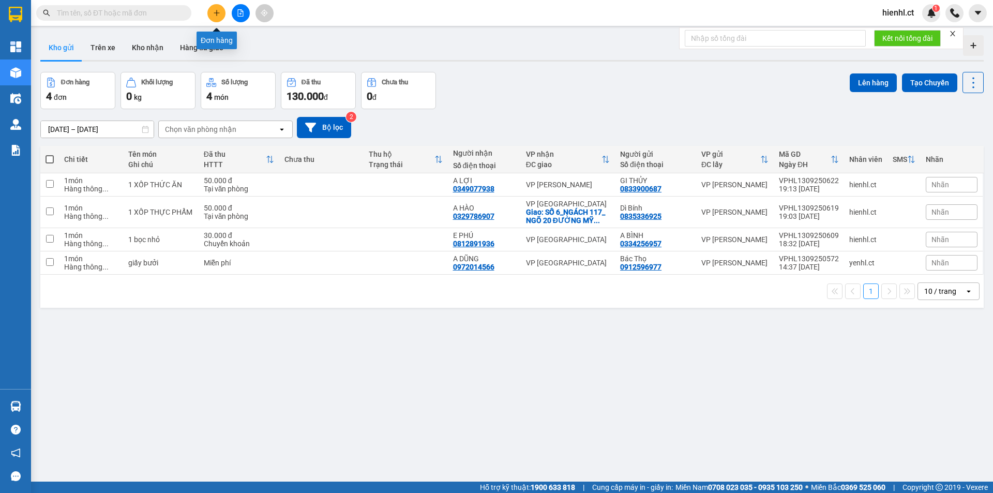
click at [217, 14] on icon "plus" at bounding box center [216, 12] width 7 height 7
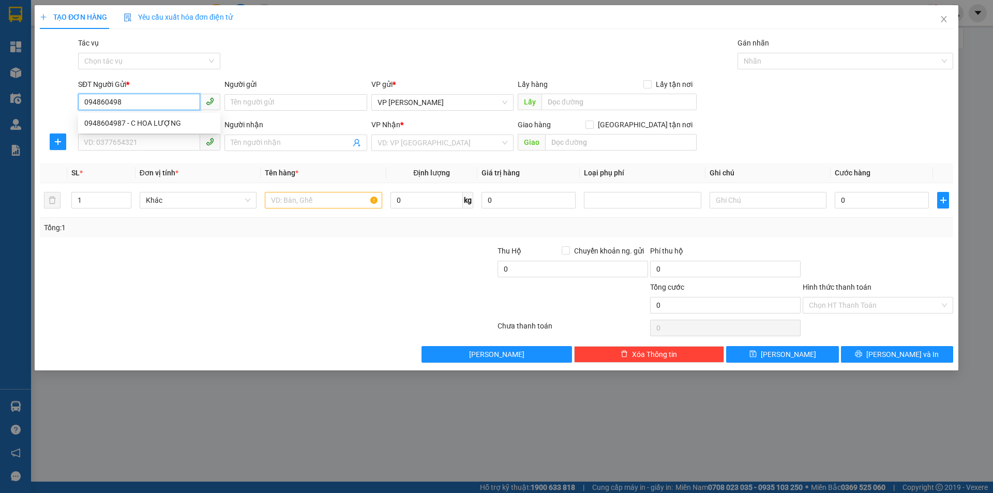
type input "0948604987"
click at [168, 122] on div "0948604987 - C HOA LƯỢNG" at bounding box center [149, 122] width 130 height 11
type input "C HOA LƯỢNG"
type input "0928656928"
type input "000"
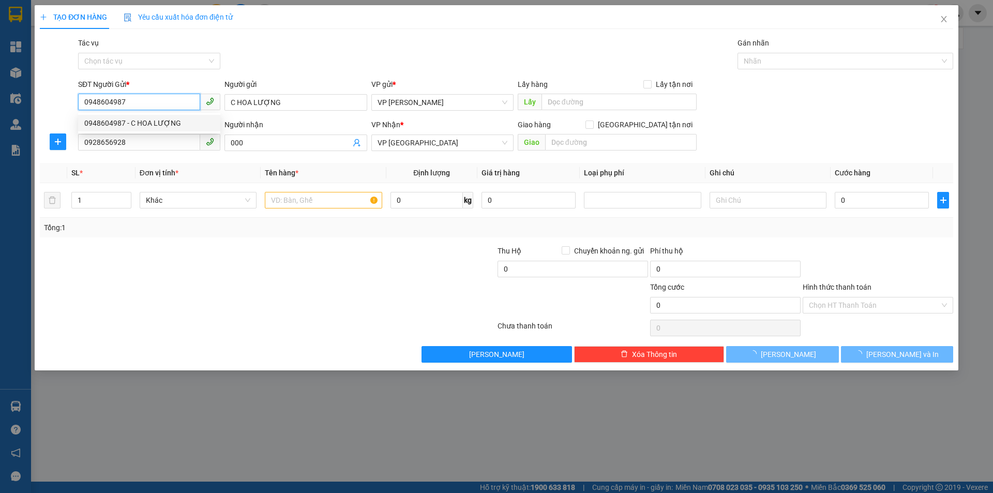
type input "40.000"
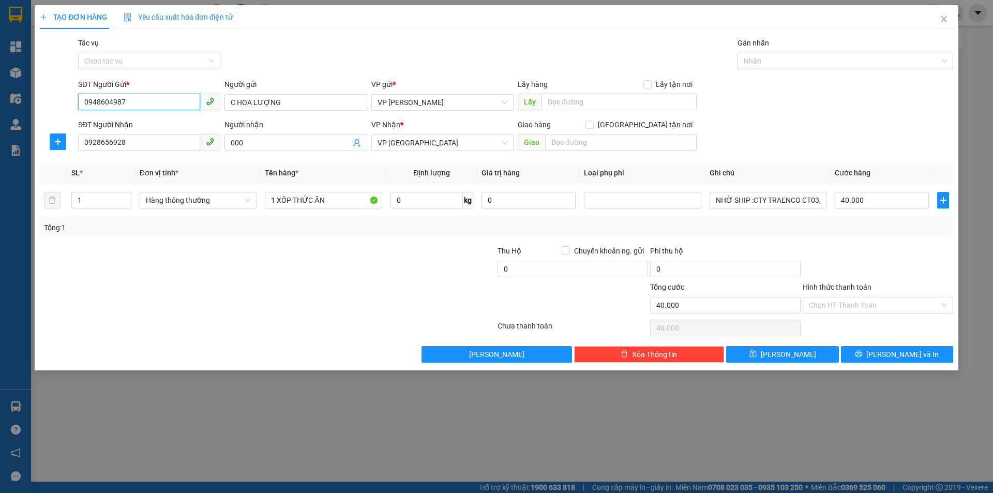
type input "0948604987"
drag, startPoint x: 115, startPoint y: 140, endPoint x: 60, endPoint y: 145, distance: 55.6
click at [60, 145] on div "SĐT Người Nhận 0928656928 0928656928 Người nhận 000 VP Nhận * VP Mỹ Đình Giao h…" at bounding box center [496, 137] width 915 height 36
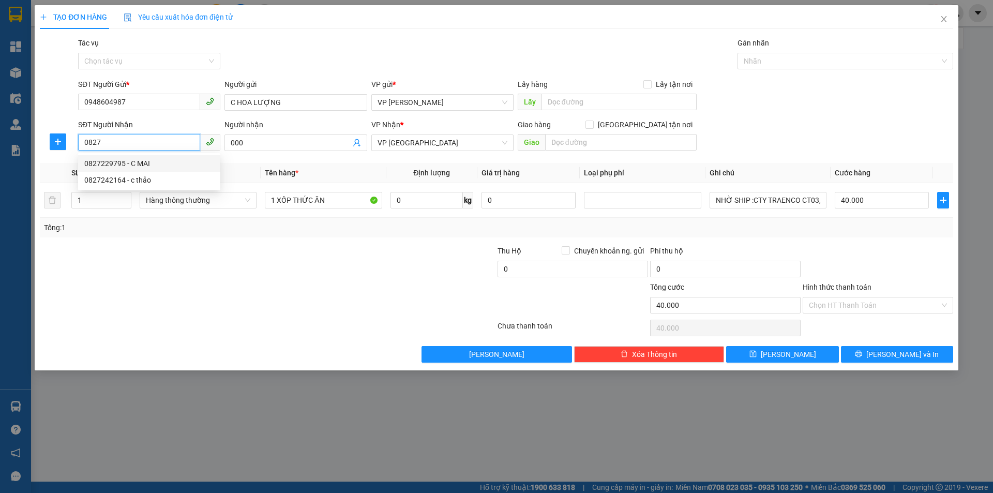
click at [145, 166] on div "0827229795 - C MAI" at bounding box center [149, 163] width 130 height 11
type input "0827229795"
type input "C MAI"
checkbox input "true"
type input "[PERSON_NAME]. 132 Đ. [GEOGRAPHIC_DATA], [GEOGRAPHIC_DATA], [GEOGRAPHIC_DATA], …"
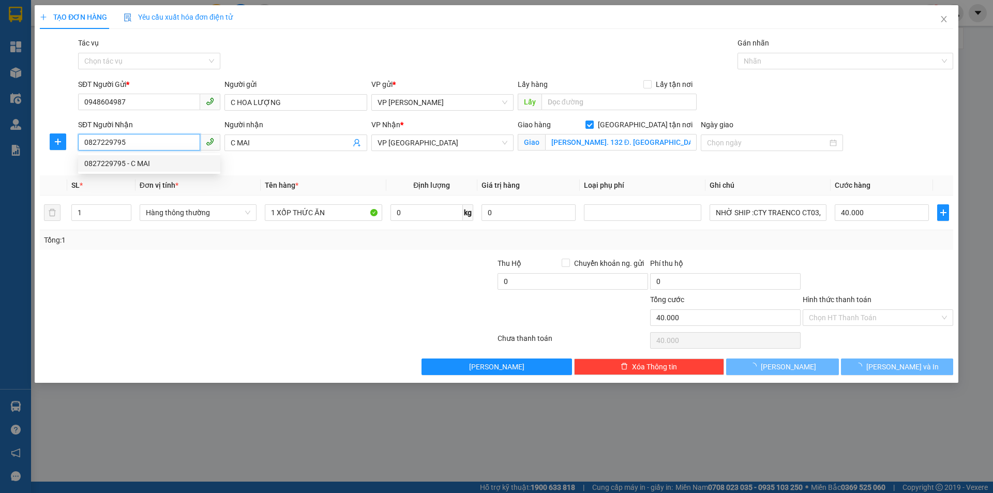
type input "120.000"
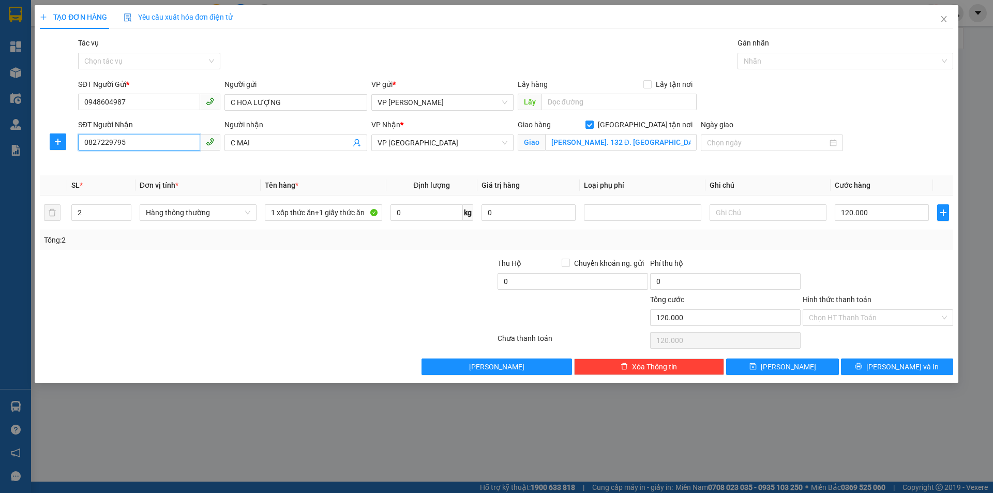
type input "0827229795"
click at [567, 141] on input "[PERSON_NAME]. 132 Đ. [GEOGRAPHIC_DATA], [GEOGRAPHIC_DATA], [GEOGRAPHIC_DATA], …" at bounding box center [620, 142] width 151 height 17
click at [632, 141] on input "[PERSON_NAME]. 132 Đ. [GEOGRAPHIC_DATA], [GEOGRAPHIC_DATA], [GEOGRAPHIC_DATA], …" at bounding box center [620, 142] width 151 height 17
drag, startPoint x: 583, startPoint y: 145, endPoint x: 694, endPoint y: 150, distance: 111.3
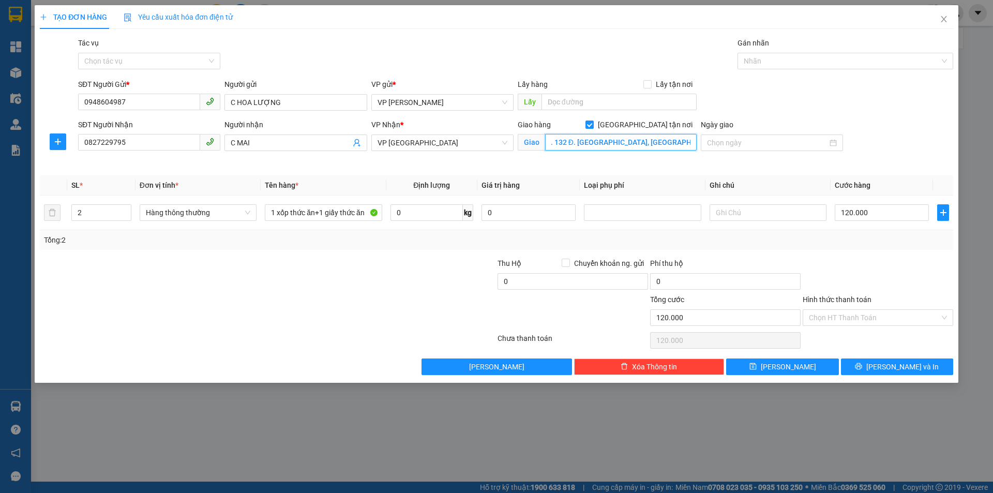
click at [694, 150] on div "[PERSON_NAME]. 132 Đ. [GEOGRAPHIC_DATA], [GEOGRAPHIC_DATA], [GEOGRAPHIC_DATA], …" at bounding box center [607, 142] width 179 height 17
drag, startPoint x: 315, startPoint y: 213, endPoint x: 386, endPoint y: 213, distance: 71.4
click at [386, 213] on tr "2 Hàng thông thường 1 xốp thức ăn+1 giấy thức ăn 0 kg 0 120.000" at bounding box center [496, 212] width 913 height 35
type input "1 xốp thức ăn"
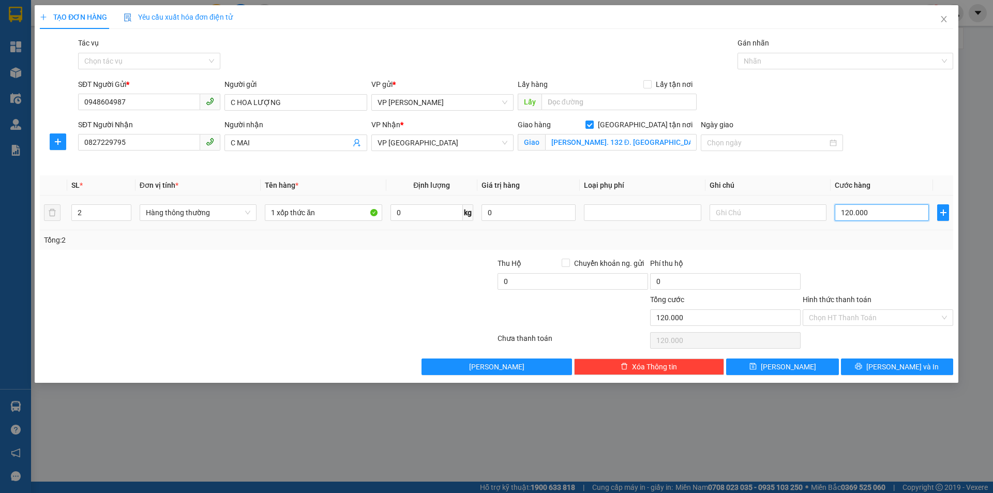
type input "9"
type input "90"
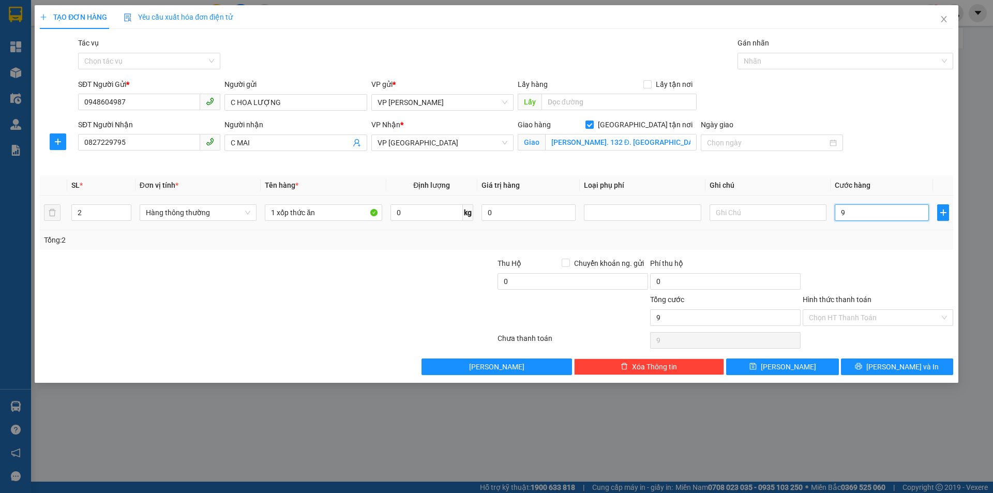
type input "90"
type input "900"
type input "9.000"
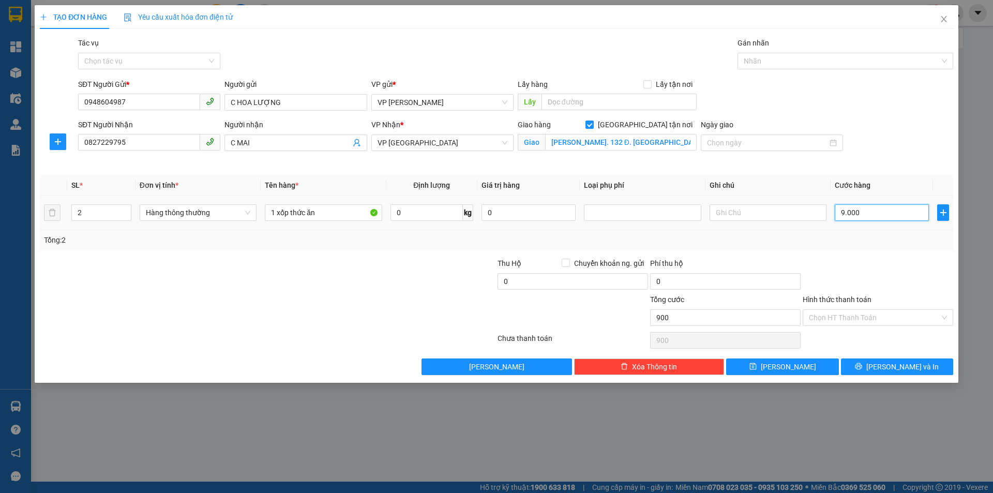
type input "9.000"
type input "90.000"
click at [870, 317] on input "Hình thức thanh toán" at bounding box center [874, 318] width 131 height 16
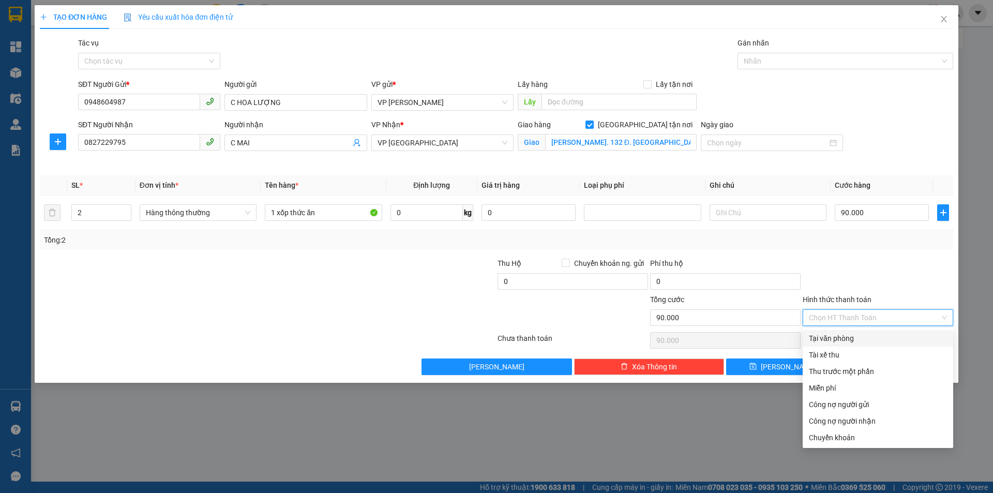
click at [849, 338] on div "Tại văn phòng" at bounding box center [878, 337] width 138 height 11
type input "0"
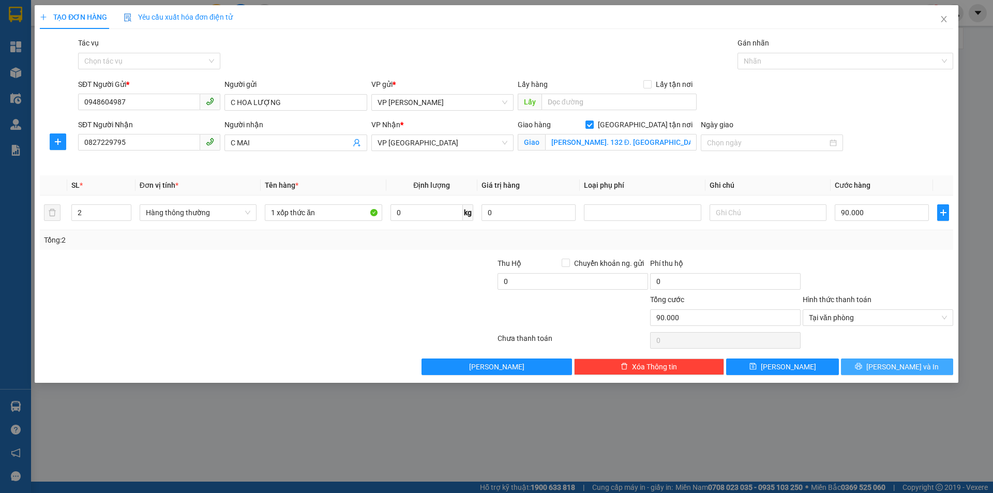
click at [862, 365] on icon "printer" at bounding box center [858, 365] width 7 height 7
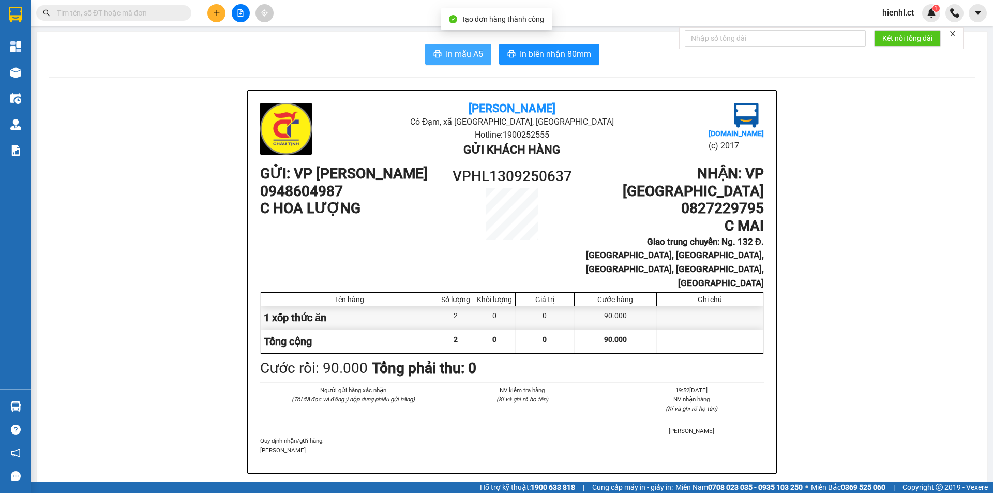
click at [463, 47] on button "In mẫu A5" at bounding box center [458, 54] width 66 height 21
click at [214, 15] on icon "plus" at bounding box center [216, 12] width 7 height 7
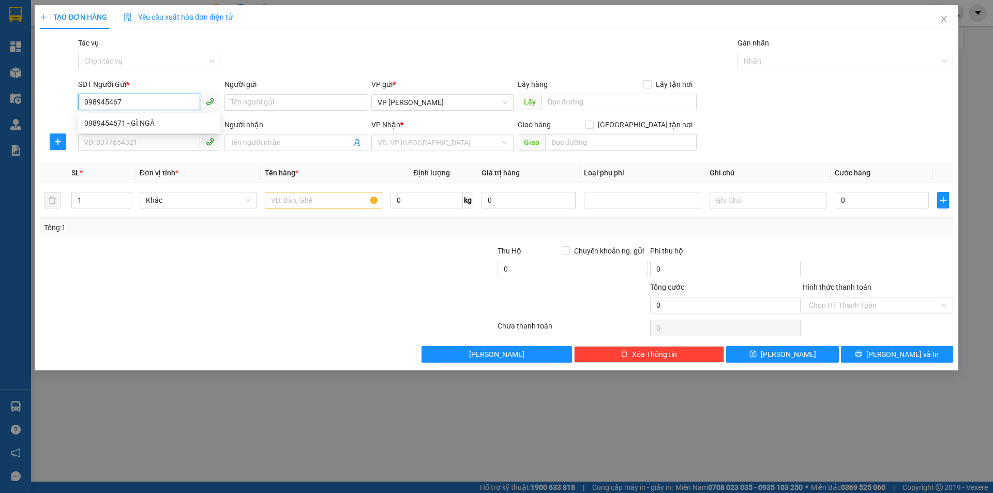
type input "0989454671"
click at [154, 116] on div "0989454671 - GÌ NGÀ" at bounding box center [149, 123] width 142 height 17
type input "GÌ NGÀ"
type input "0977023798"
type input "E NGOC ANH"
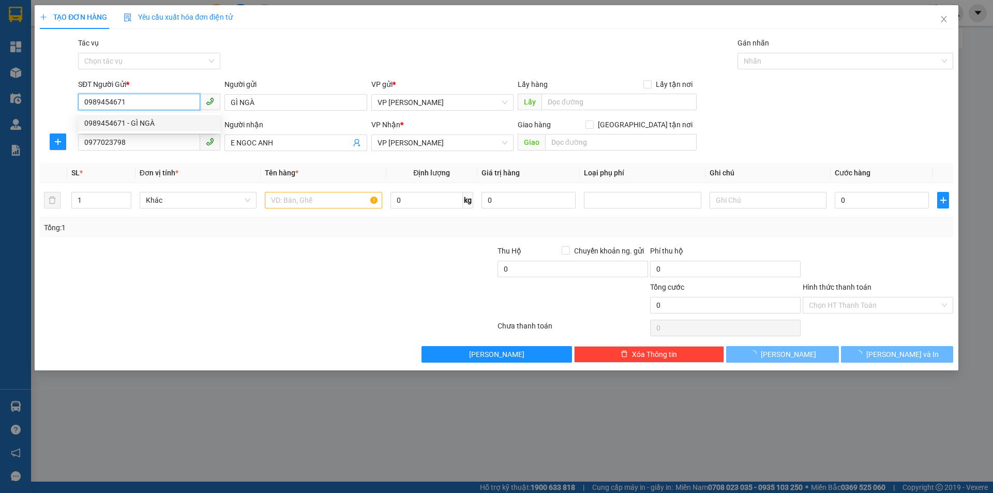
type input "40.000"
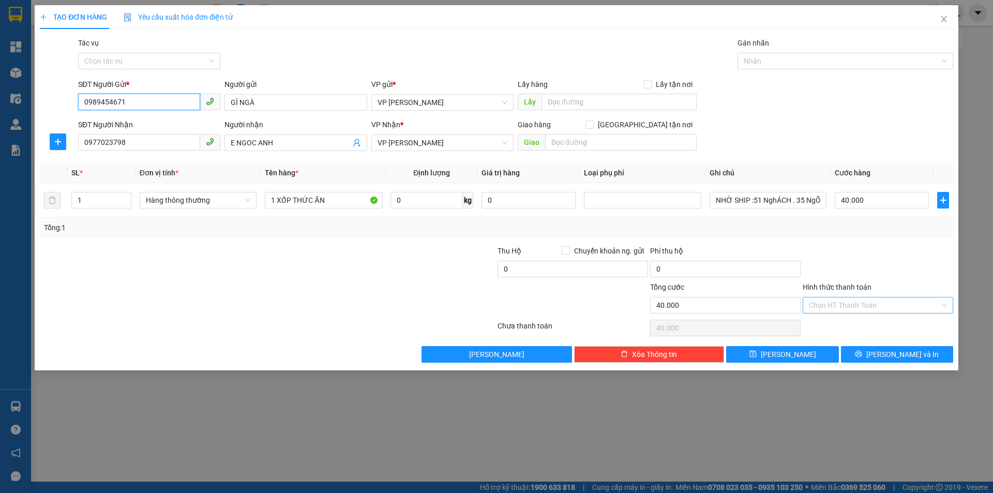
type input "0989454671"
click at [870, 301] on input "Hình thức thanh toán" at bounding box center [874, 305] width 131 height 16
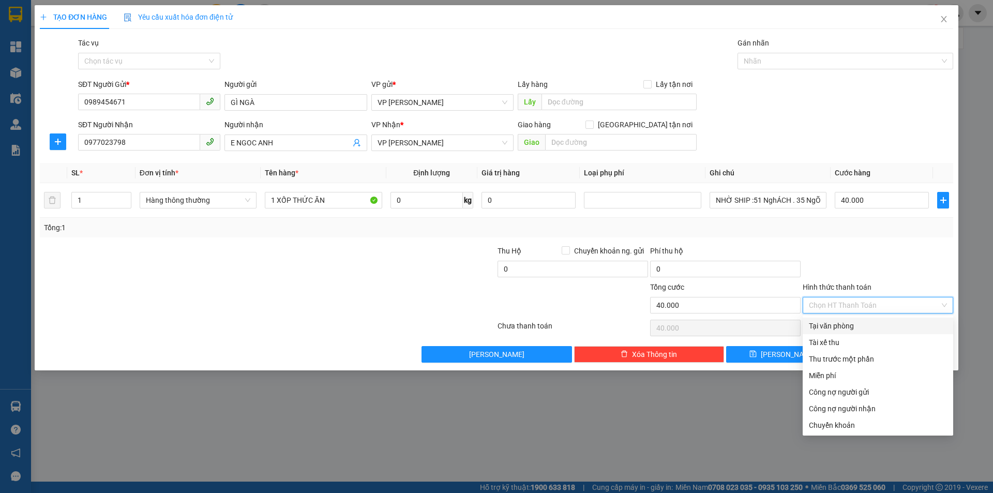
click at [853, 323] on div "Tại văn phòng" at bounding box center [878, 325] width 138 height 11
type input "0"
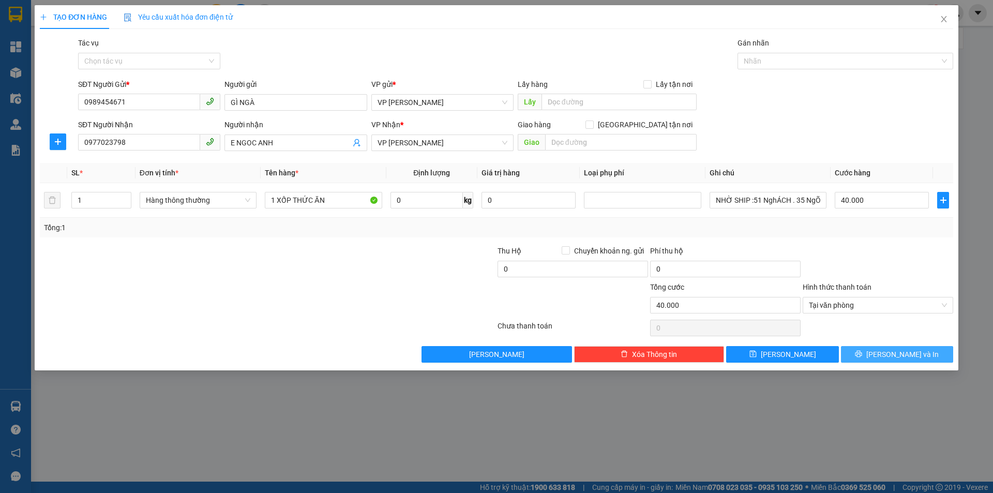
click at [888, 355] on span "[PERSON_NAME] và In" at bounding box center [902, 353] width 72 height 11
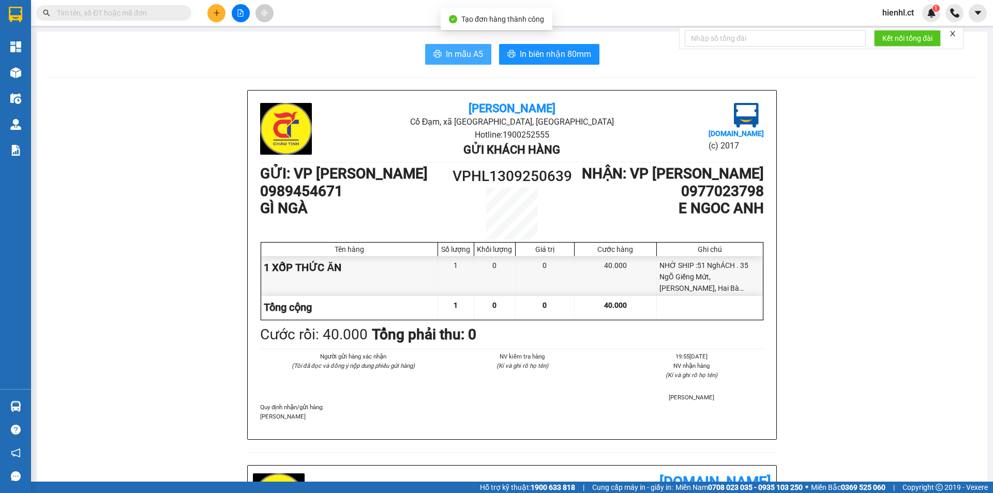
click at [457, 54] on span "In mẫu A5" at bounding box center [464, 54] width 37 height 13
click at [213, 12] on icon "plus" at bounding box center [216, 12] width 7 height 7
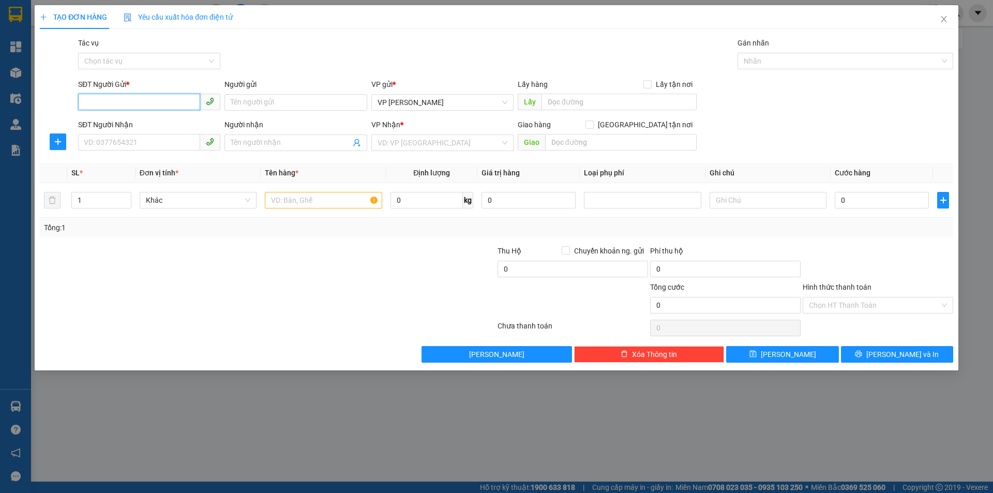
click at [117, 99] on input "SĐT Người Gửi *" at bounding box center [139, 102] width 122 height 17
click at [106, 100] on input "0357" at bounding box center [139, 102] width 122 height 17
type input "0357097387"
click at [244, 99] on input "Người gửi" at bounding box center [295, 102] width 142 height 17
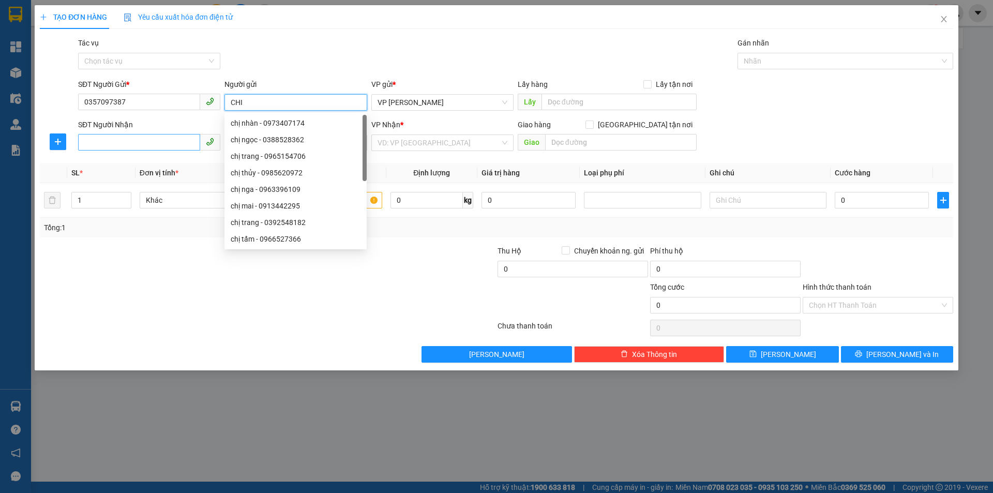
type input "CHI"
drag, startPoint x: 143, startPoint y: 146, endPoint x: 137, endPoint y: 122, distance: 24.7
click at [142, 138] on input "SĐT Người Nhận" at bounding box center [139, 142] width 122 height 17
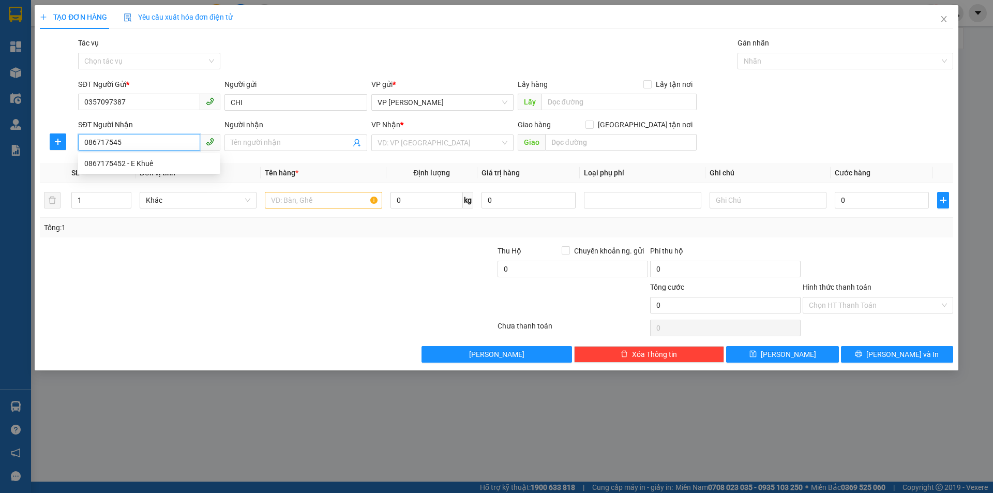
type input "0867175452"
click at [196, 164] on div "0867175452 - E Khuê" at bounding box center [149, 163] width 130 height 11
type input "E Khuê"
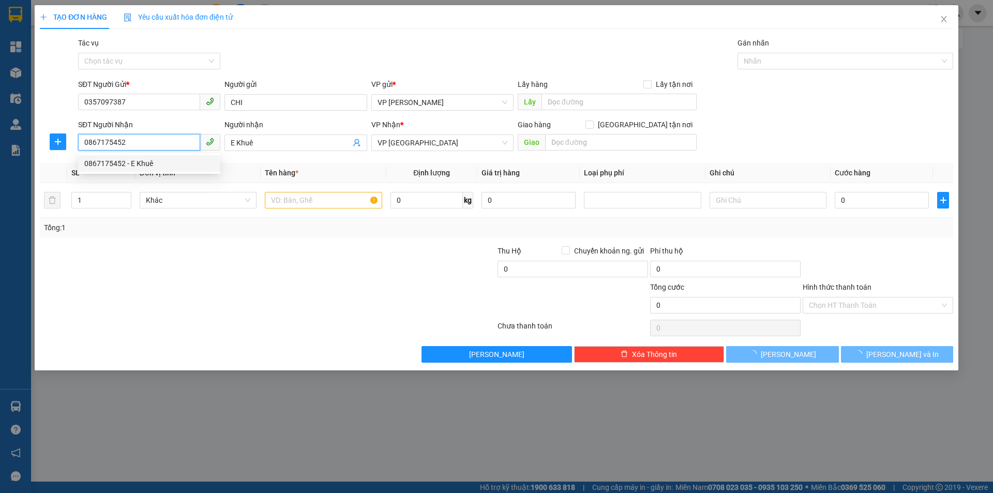
type input "30.000"
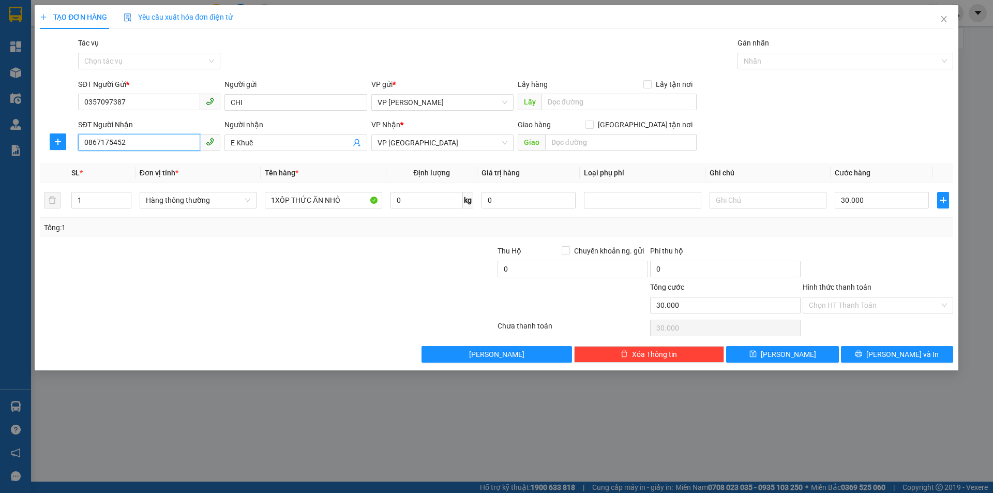
type input "0867175452"
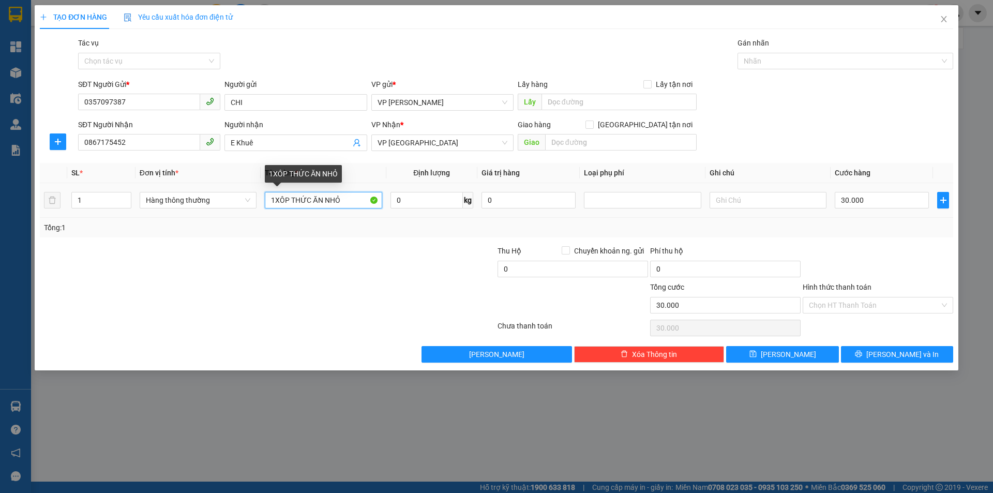
click at [348, 201] on input "1XÔP THỨC ĂN NHỎ" at bounding box center [323, 200] width 117 height 17
type input "1XÔP THỨC ĂN"
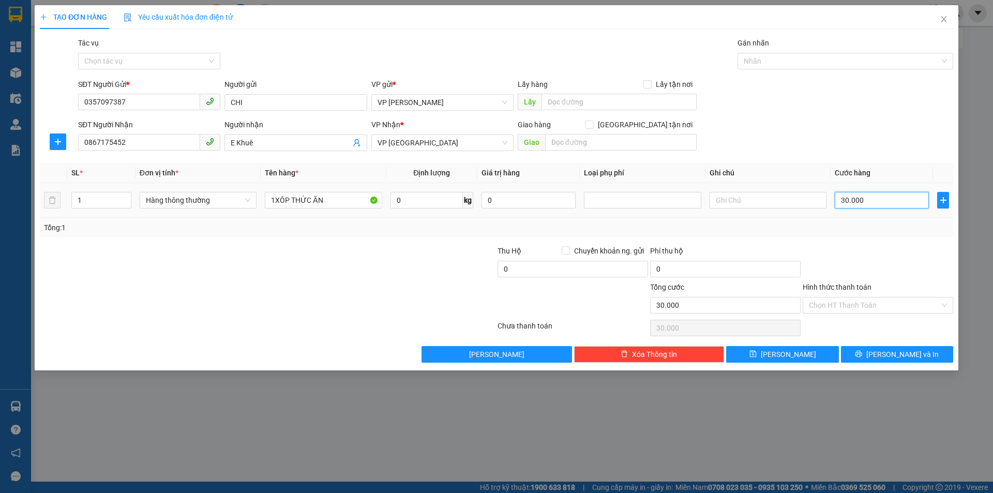
type input "0"
type input "6"
click at [845, 199] on input "0" at bounding box center [882, 200] width 94 height 17
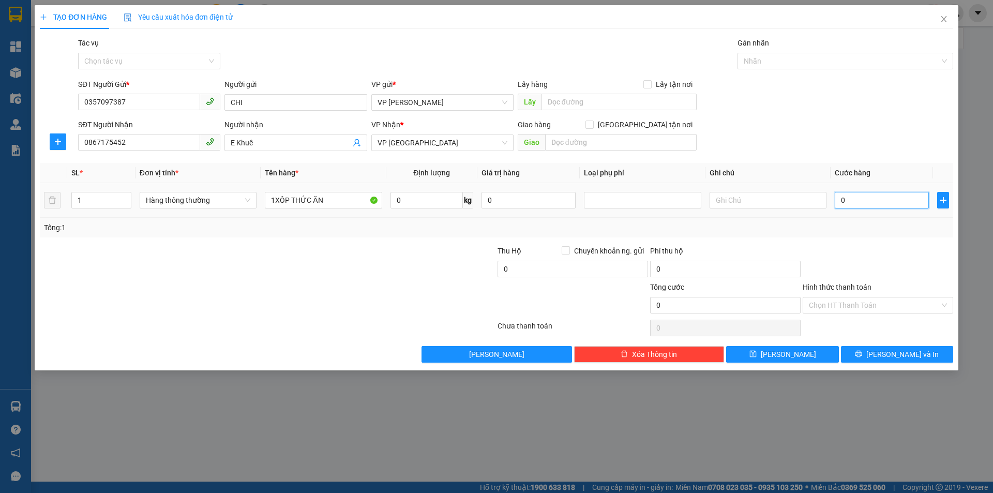
type input "6"
type input "60"
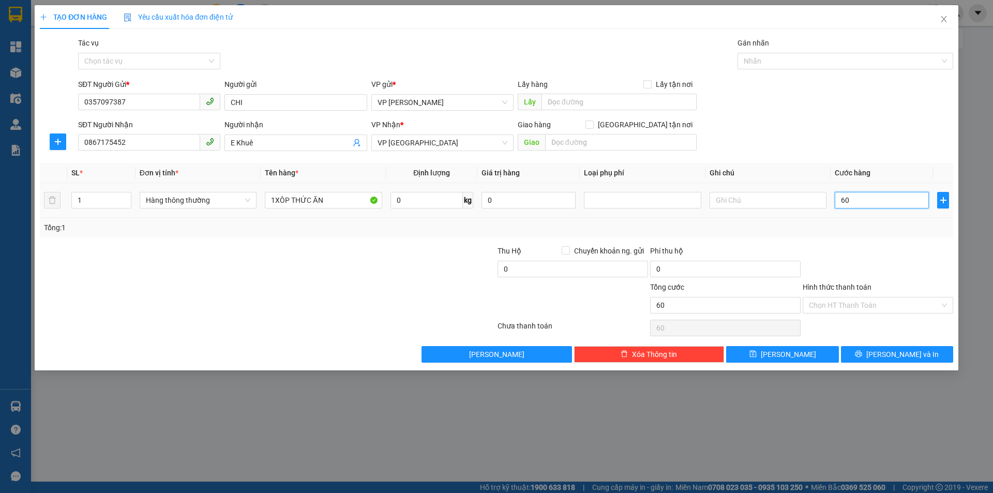
type input "600"
type input "6.000"
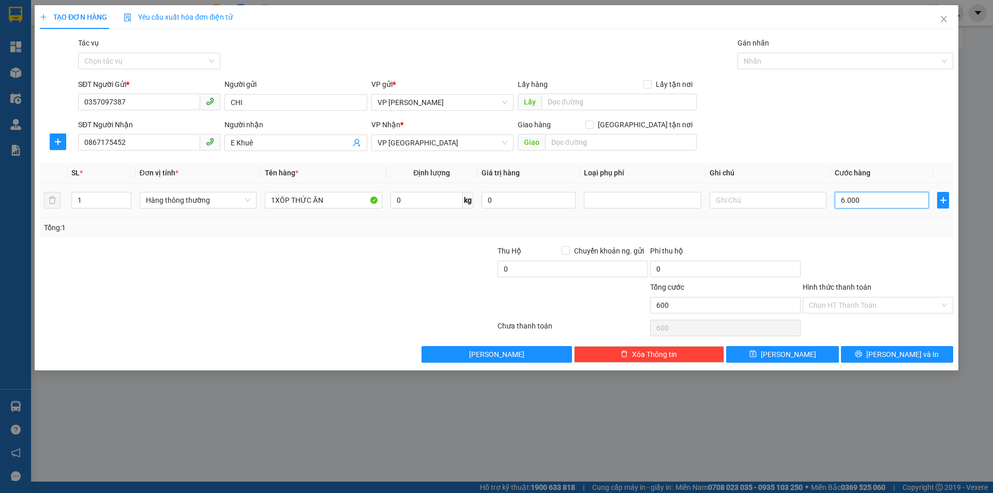
type input "6.000"
type input "60.000"
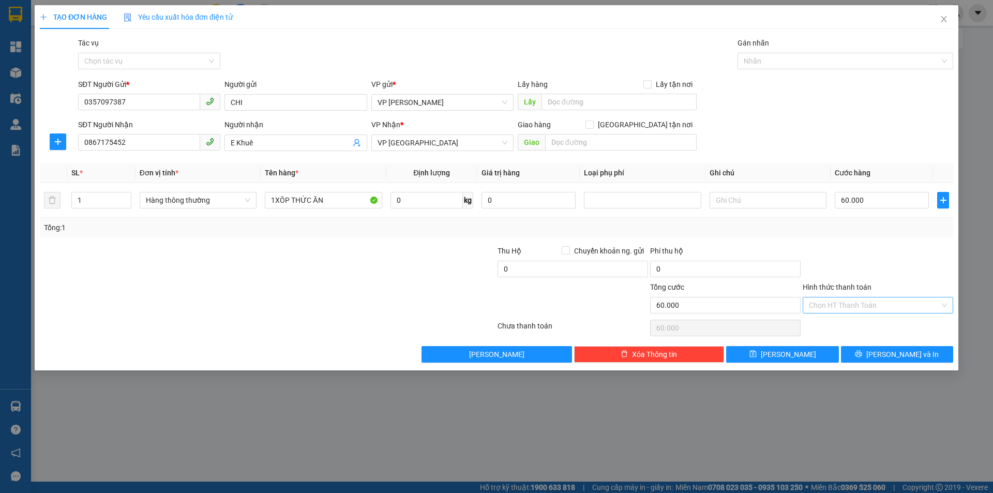
click at [858, 306] on input "Hình thức thanh toán" at bounding box center [874, 305] width 131 height 16
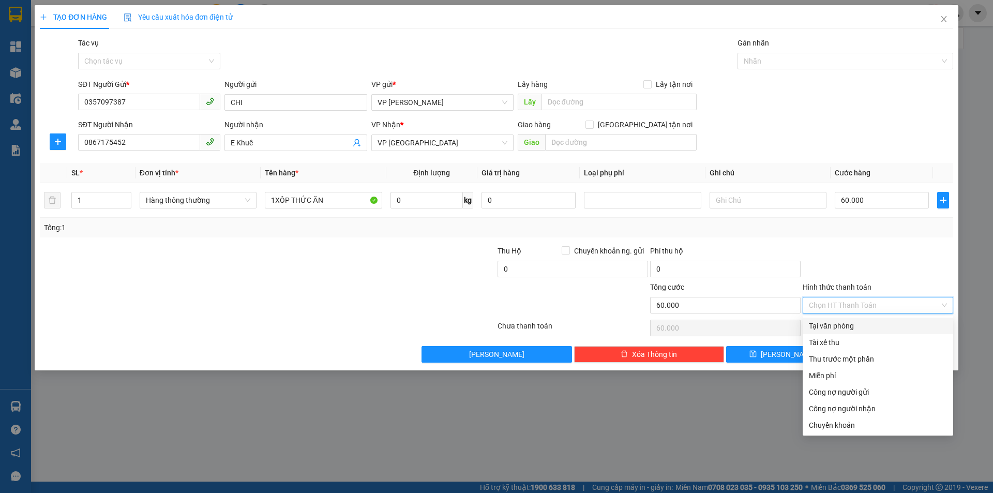
click at [830, 324] on div "Tại văn phòng" at bounding box center [878, 325] width 138 height 11
type input "0"
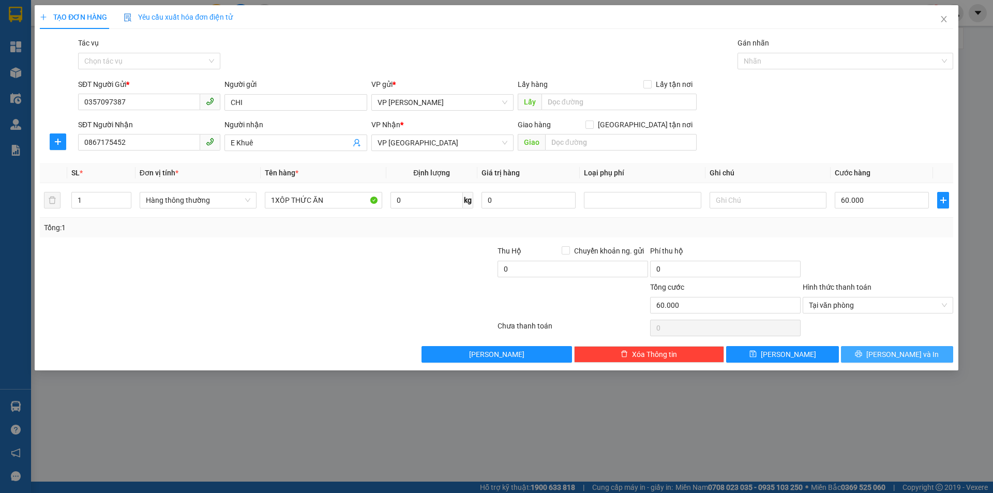
click at [861, 353] on button "[PERSON_NAME] và In" at bounding box center [897, 354] width 112 height 17
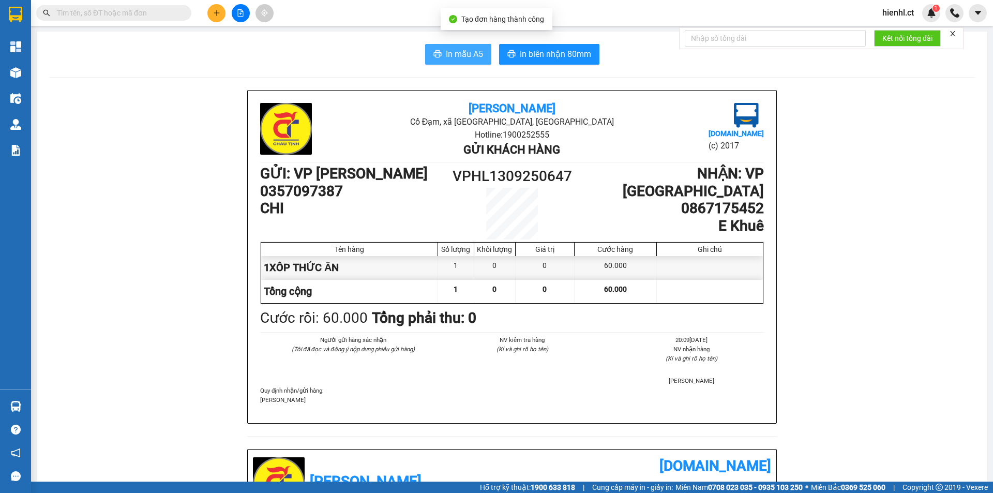
click at [469, 58] on span "In mẫu A5" at bounding box center [464, 54] width 37 height 13
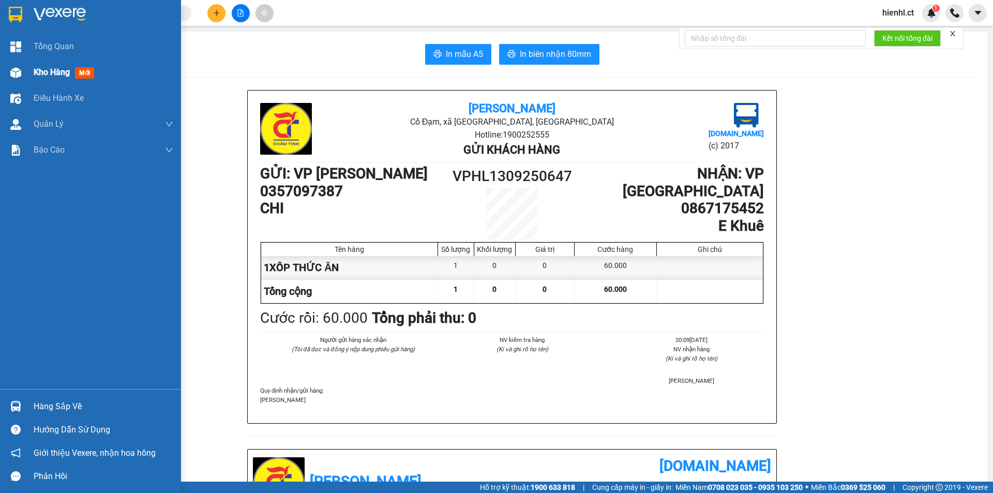
click at [43, 72] on span "Kho hàng" at bounding box center [52, 72] width 36 height 10
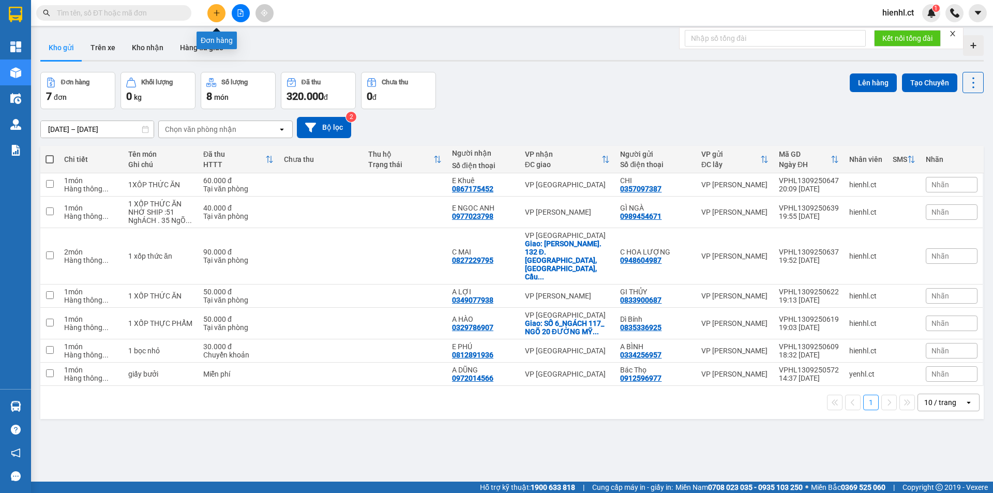
click at [217, 11] on icon "plus" at bounding box center [216, 12] width 7 height 7
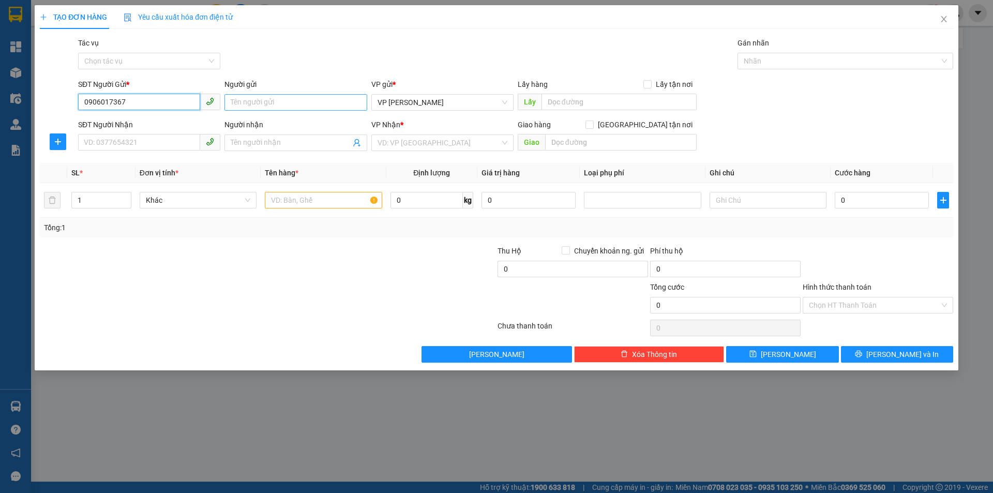
type input "0906017367"
click at [260, 104] on input "Người gửi" at bounding box center [295, 102] width 142 height 17
type input "A TRIỀU"
drag, startPoint x: 145, startPoint y: 103, endPoint x: 60, endPoint y: 112, distance: 85.3
click at [60, 112] on div "SĐT Người Gửi * 0906017367 0906017367 Người gửi A TRIỀU VP gửi * VP [PERSON_NAM…" at bounding box center [496, 97] width 915 height 36
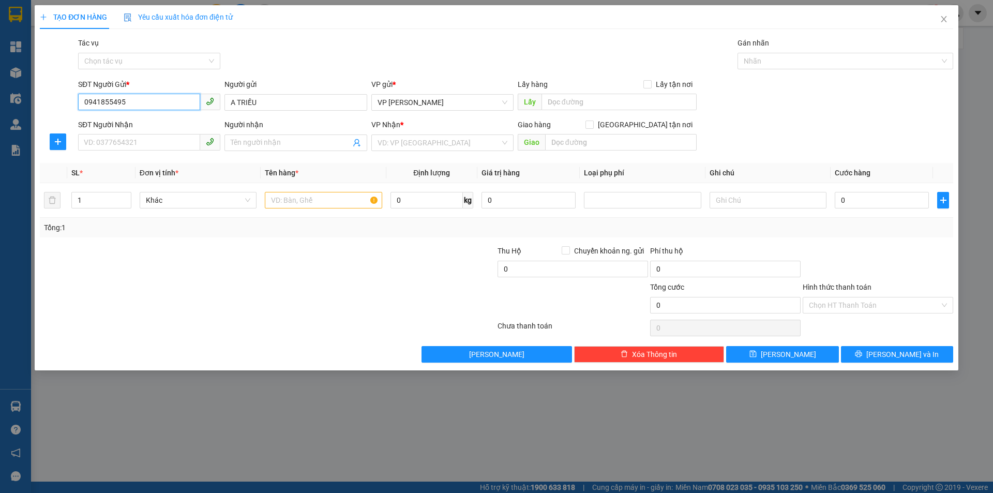
type input "0941855495"
drag, startPoint x: 284, startPoint y: 92, endPoint x: 241, endPoint y: 107, distance: 46.1
click at [229, 105] on div "Người gửi A TRIỀU" at bounding box center [295, 97] width 142 height 36
drag, startPoint x: 260, startPoint y: 101, endPoint x: 215, endPoint y: 101, distance: 44.5
click at [215, 101] on div "SĐT Người Gửi * 0941855495 Người gửi A TRIỀU A TRIỀU VP gửi * VP [PERSON_NAME] …" at bounding box center [515, 97] width 879 height 36
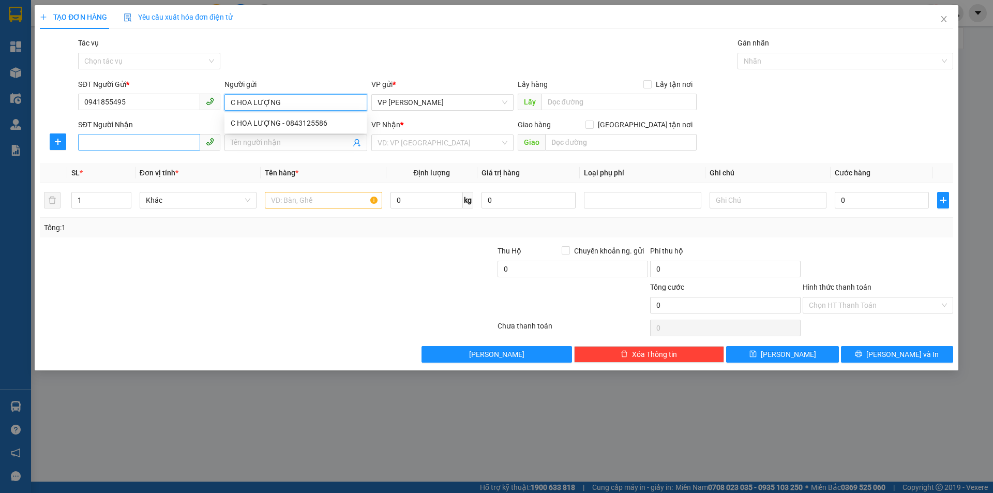
type input "C HOA LƯỢNG"
click at [158, 140] on input "SĐT Người Nhận" at bounding box center [139, 142] width 122 height 17
drag, startPoint x: 112, startPoint y: 136, endPoint x: 67, endPoint y: 146, distance: 46.0
click at [67, 146] on div "SĐT Người Nhận 0601 0601 Người nhận Tên người nhận VP Nhận * VD: VP [GEOGRAPHIC…" at bounding box center [496, 137] width 915 height 36
type input "0906017367"
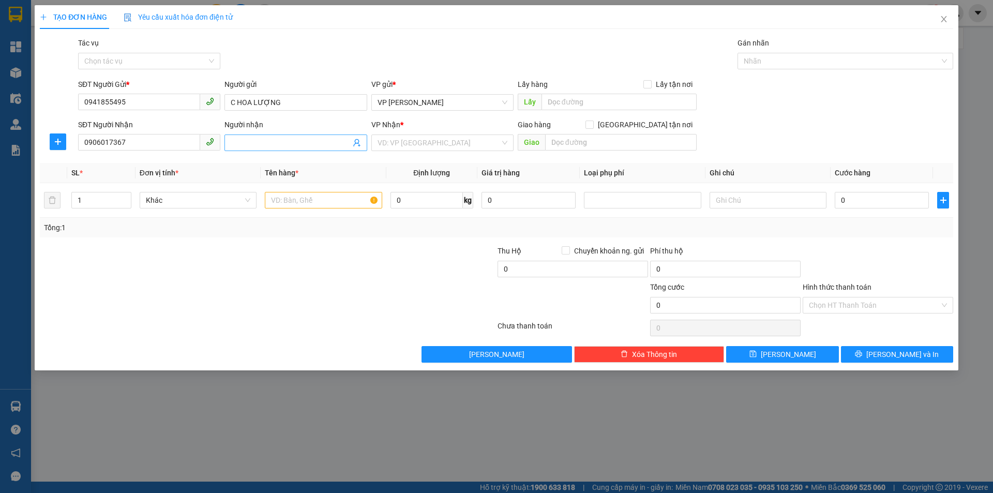
click at [275, 142] on input "Người nhận" at bounding box center [290, 142] width 119 height 11
type input "A TRIỀU"
click at [400, 138] on input "search" at bounding box center [438, 143] width 123 height 16
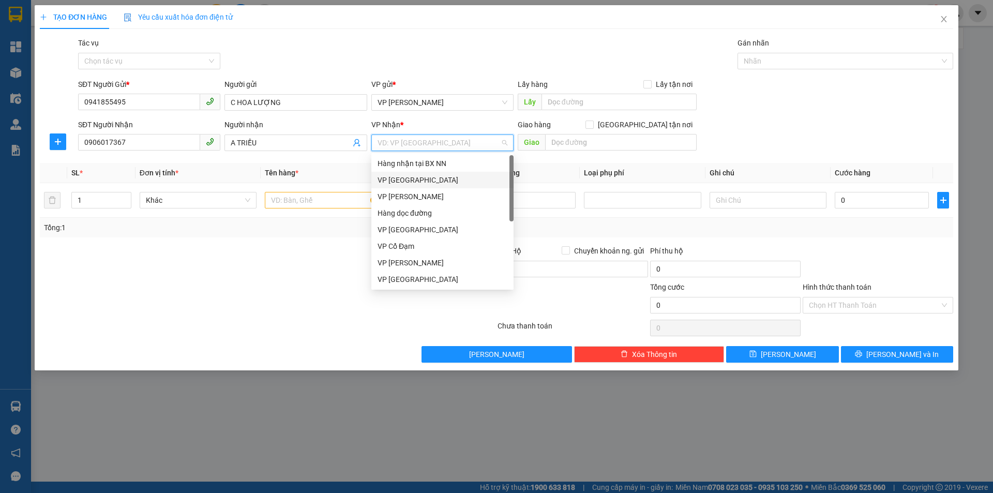
click at [426, 180] on div "VP [GEOGRAPHIC_DATA]" at bounding box center [442, 179] width 130 height 11
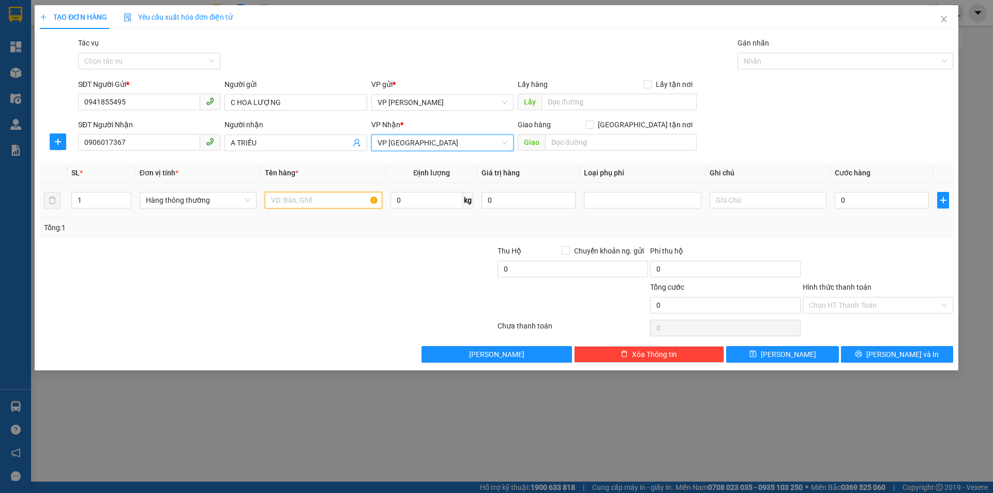
click at [302, 200] on input "text" at bounding box center [323, 200] width 117 height 17
type input "1 KIỆN"
click at [747, 198] on input "text" at bounding box center [767, 200] width 117 height 17
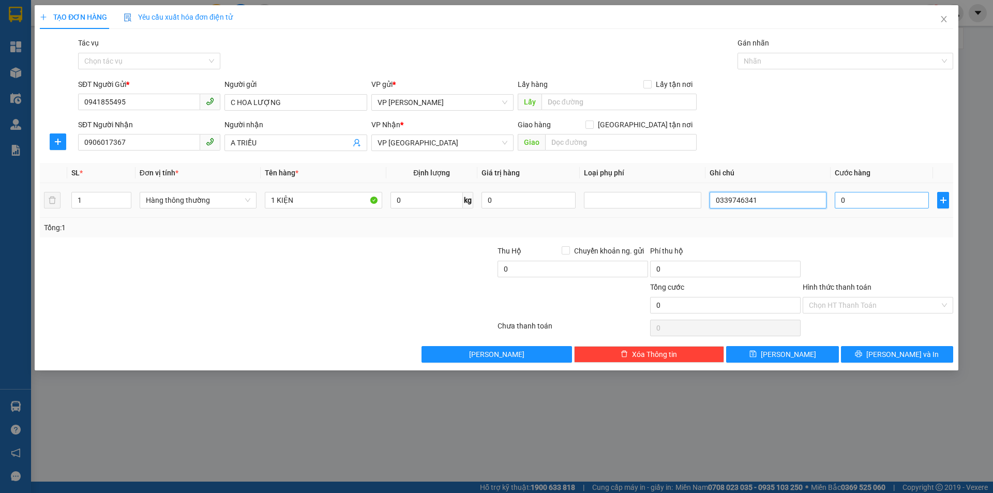
type input "0339746341"
click at [846, 199] on input "0" at bounding box center [882, 200] width 94 height 17
type input "7"
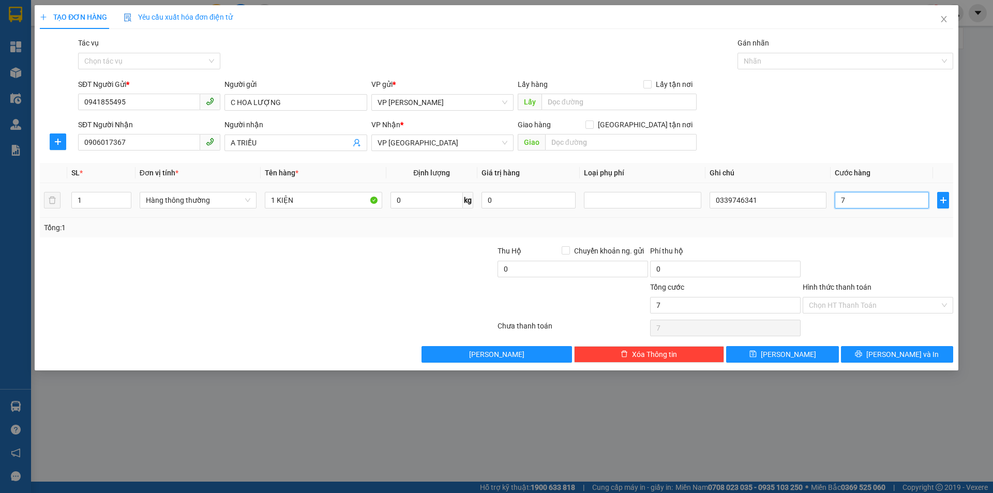
type input "70"
type input "700"
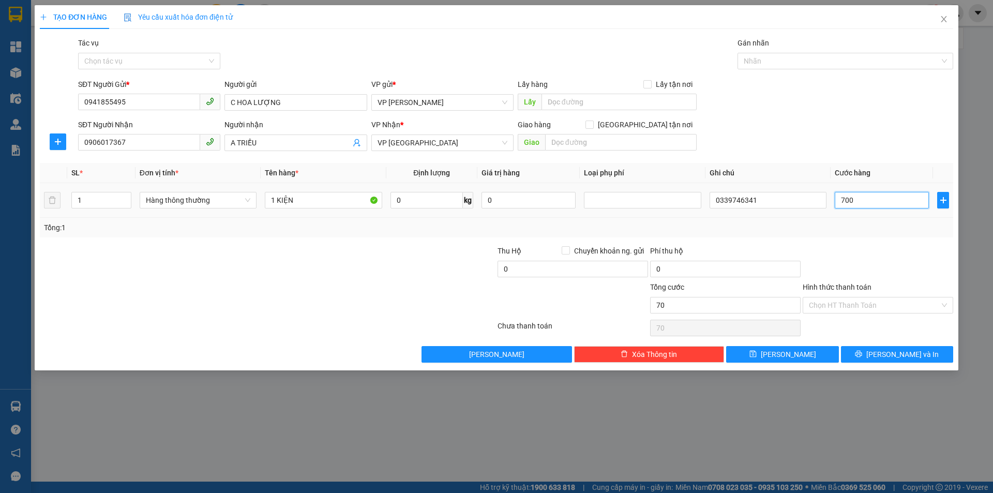
type input "700"
type input "7.000"
type input "70.000"
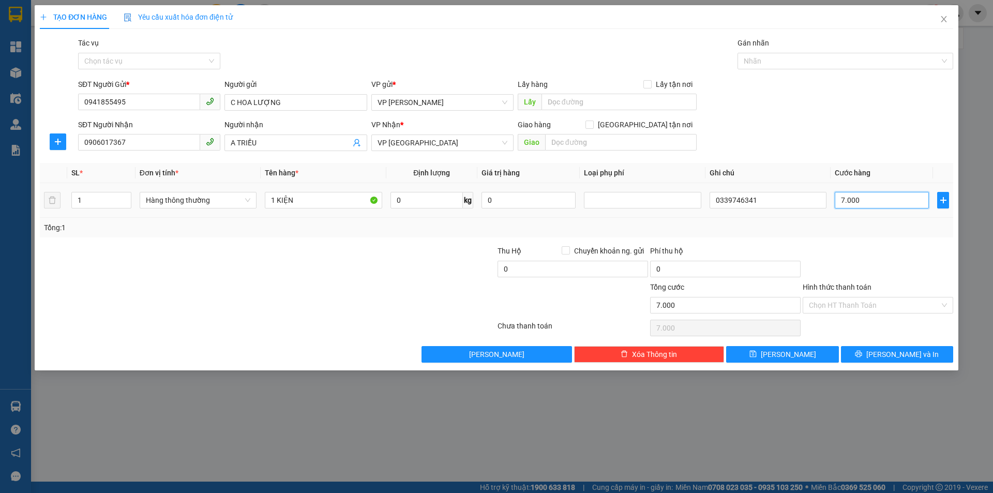
type input "70.000"
click at [840, 305] on input "Hình thức thanh toán" at bounding box center [874, 305] width 131 height 16
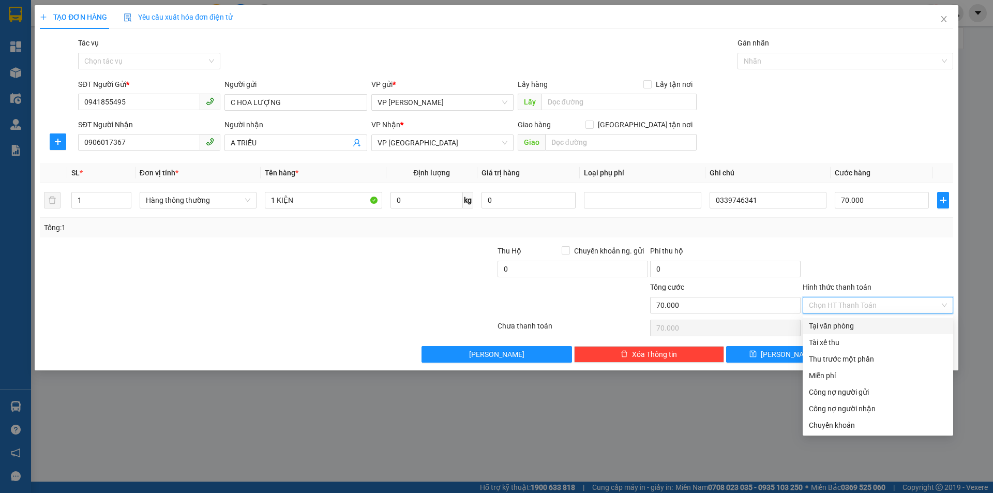
click at [835, 324] on div "Tại văn phòng" at bounding box center [878, 325] width 138 height 11
type input "0"
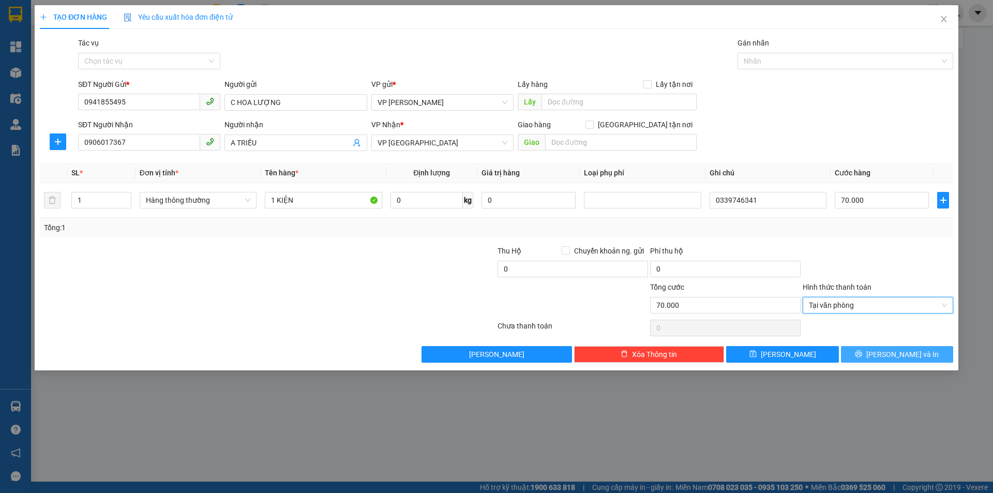
click at [874, 353] on button "[PERSON_NAME] và In" at bounding box center [897, 354] width 112 height 17
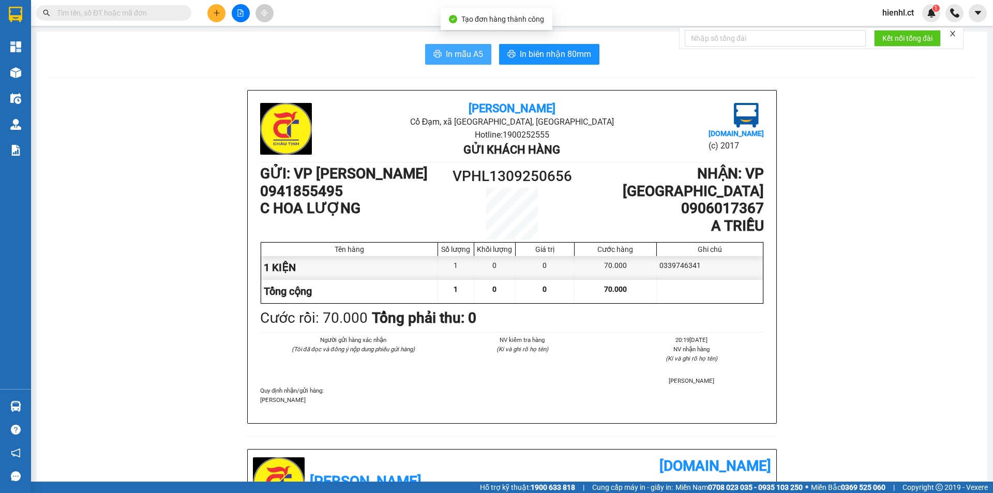
click at [467, 49] on span "In mẫu A5" at bounding box center [464, 54] width 37 height 13
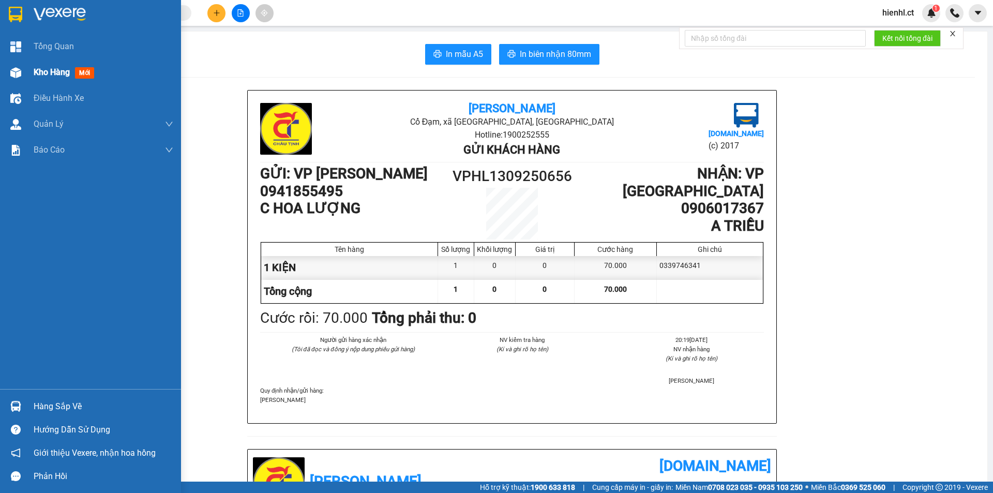
click at [18, 70] on img at bounding box center [15, 72] width 11 height 11
